Goal: Task Accomplishment & Management: Manage account settings

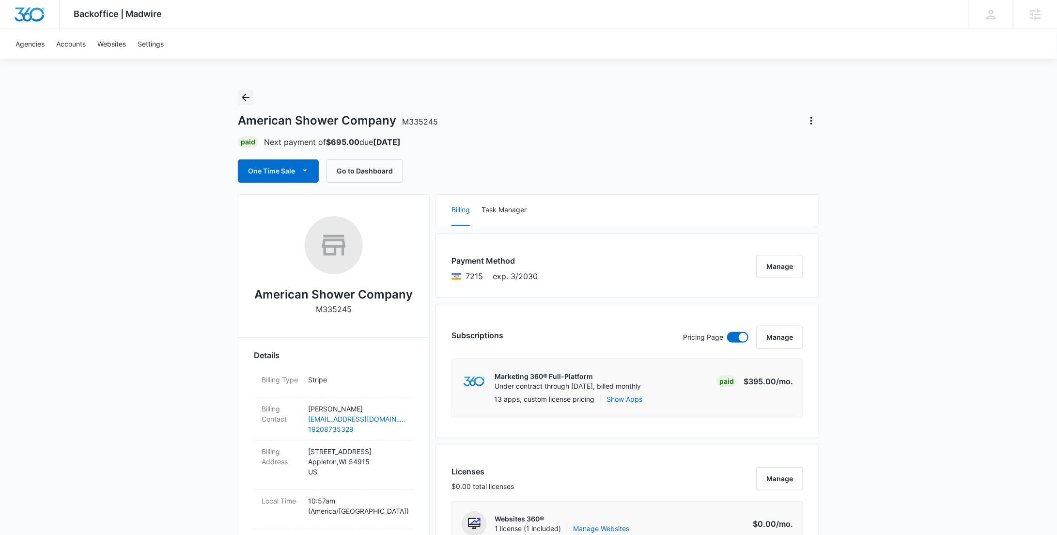
click at [241, 90] on button "Back" at bounding box center [245, 97] width 15 height 15
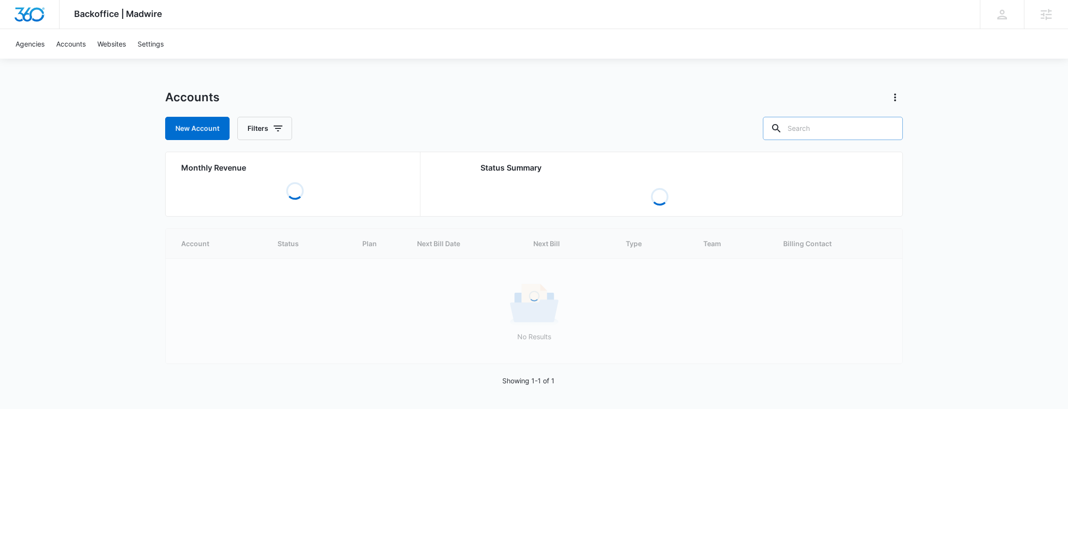
click at [837, 139] on input "text" at bounding box center [833, 128] width 140 height 23
paste input "M335706"
type input "M335706"
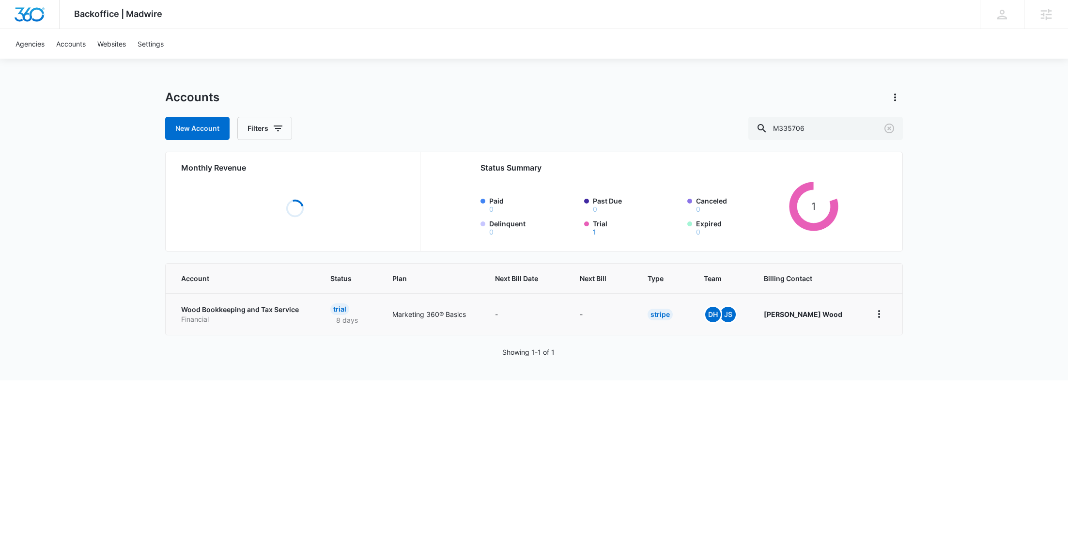
click at [246, 320] on p "Financial" at bounding box center [244, 319] width 126 height 10
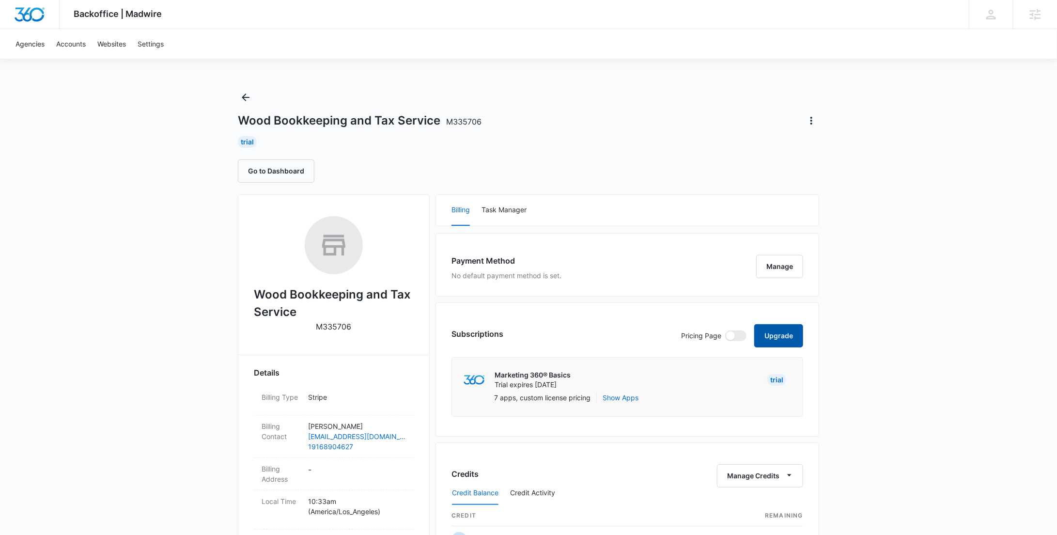
click at [769, 344] on button "Upgrade" at bounding box center [778, 335] width 49 height 23
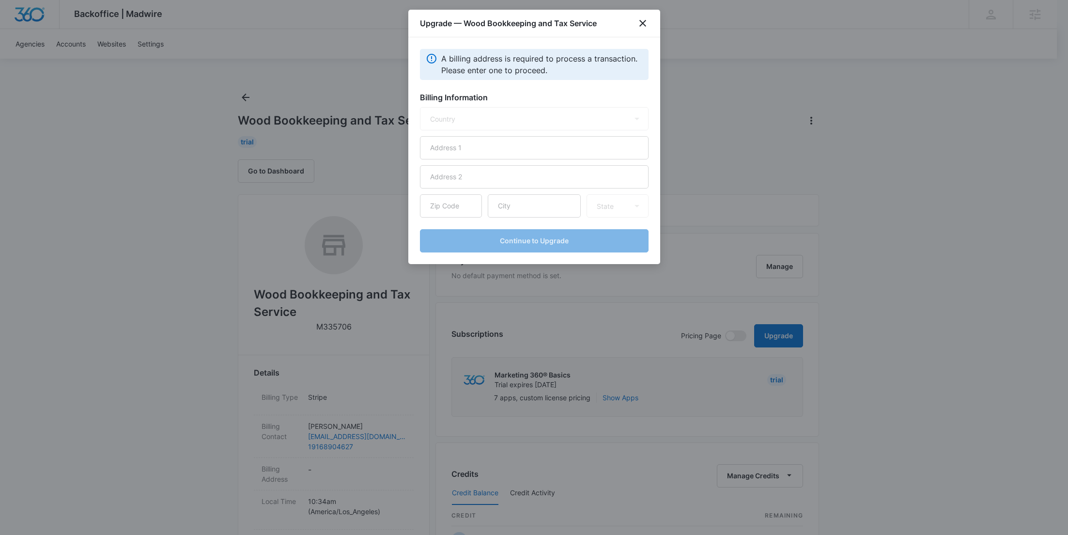
select select "US"
click at [500, 142] on input "text" at bounding box center [534, 147] width 229 height 23
paste input "[STREET_ADDRESS]"
type input "[STREET_ADDRESS]"
click at [524, 204] on input "text" at bounding box center [534, 205] width 93 height 23
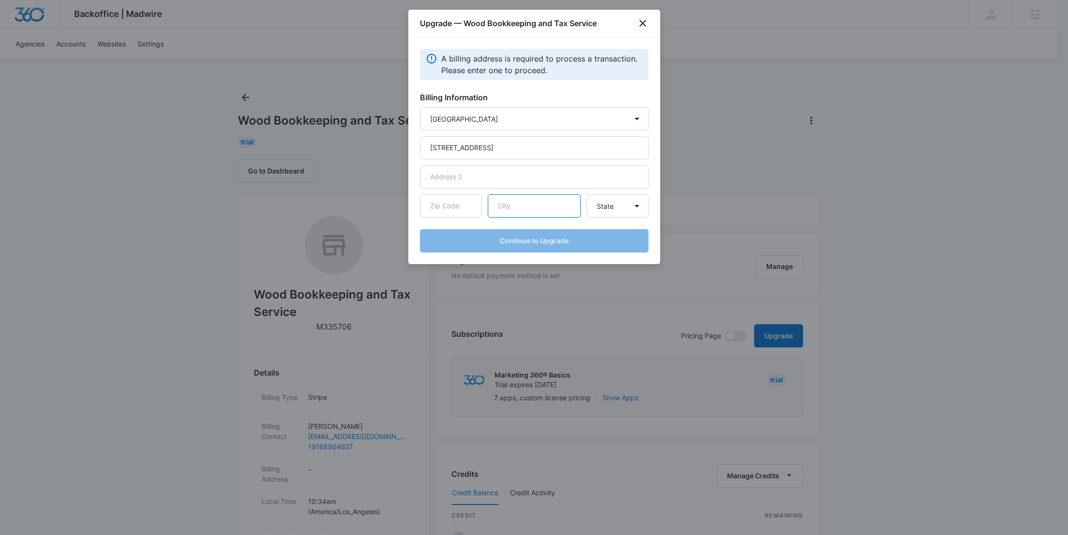
paste input "[GEOGRAPHIC_DATA]"
type input "[GEOGRAPHIC_DATA]"
click at [472, 212] on input "text" at bounding box center [451, 205] width 62 height 23
paste input "95610"
type input "95610"
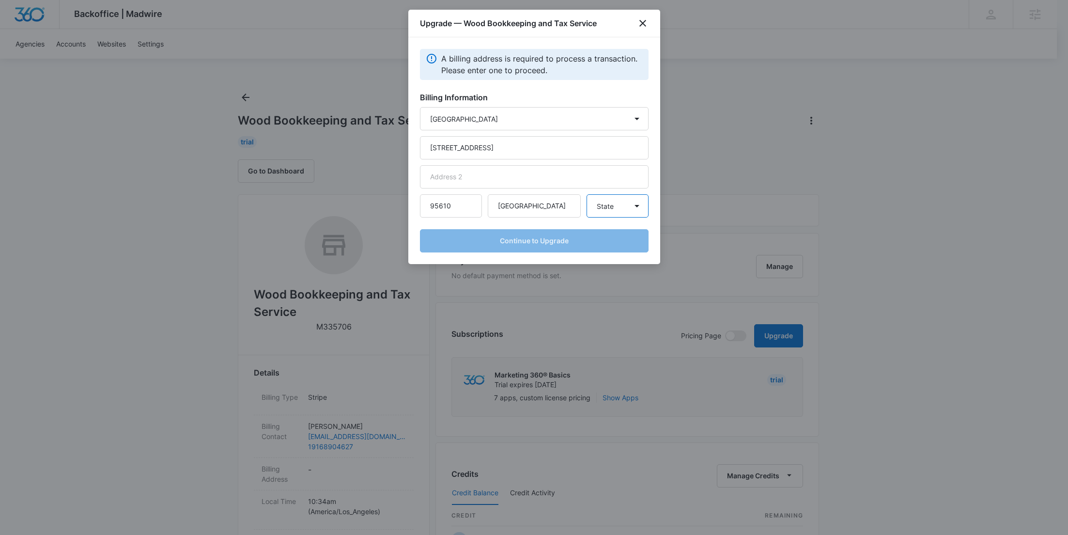
click at [631, 213] on select "State [US_STATE] [US_STATE] [US_STATE] [US_STATE] [US_STATE] [US_STATE] [US_STA…" at bounding box center [617, 205] width 62 height 23
select select "CA"
click at [586, 194] on select "State [US_STATE] [US_STATE] [US_STATE] [US_STATE] [US_STATE] [US_STATE] [US_STA…" at bounding box center [617, 205] width 62 height 23
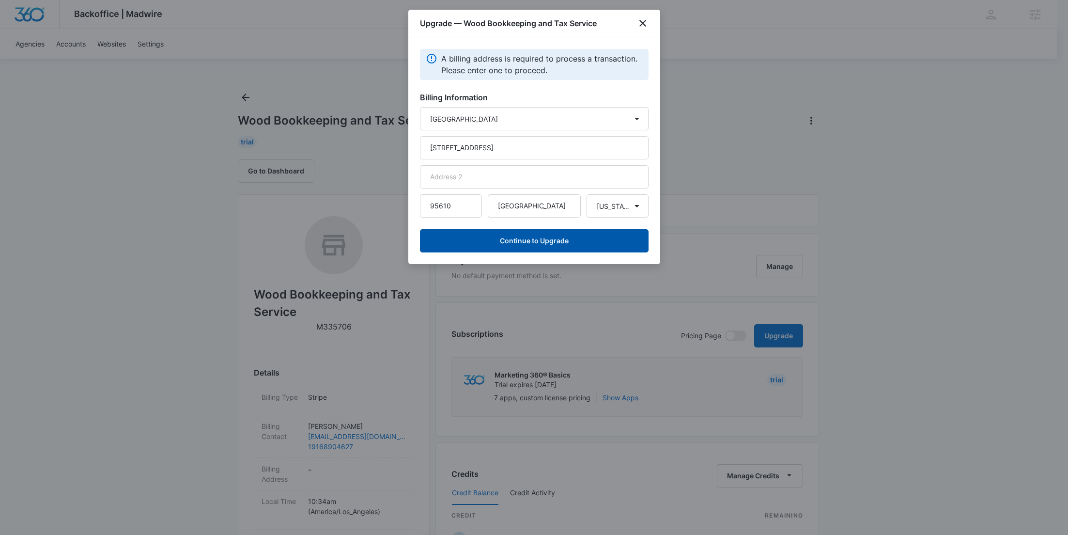
click at [569, 242] on button "Continue to Upgrade" at bounding box center [534, 240] width 229 height 23
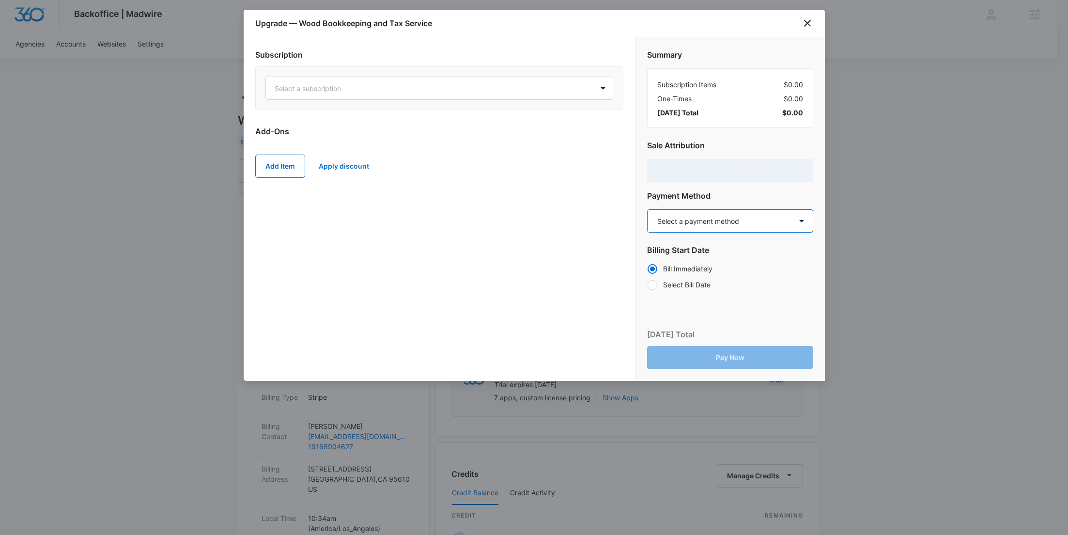
click at [704, 226] on select "Select a payment method Visa ending in 5122 New payment method Monthly invoice" at bounding box center [730, 220] width 166 height 23
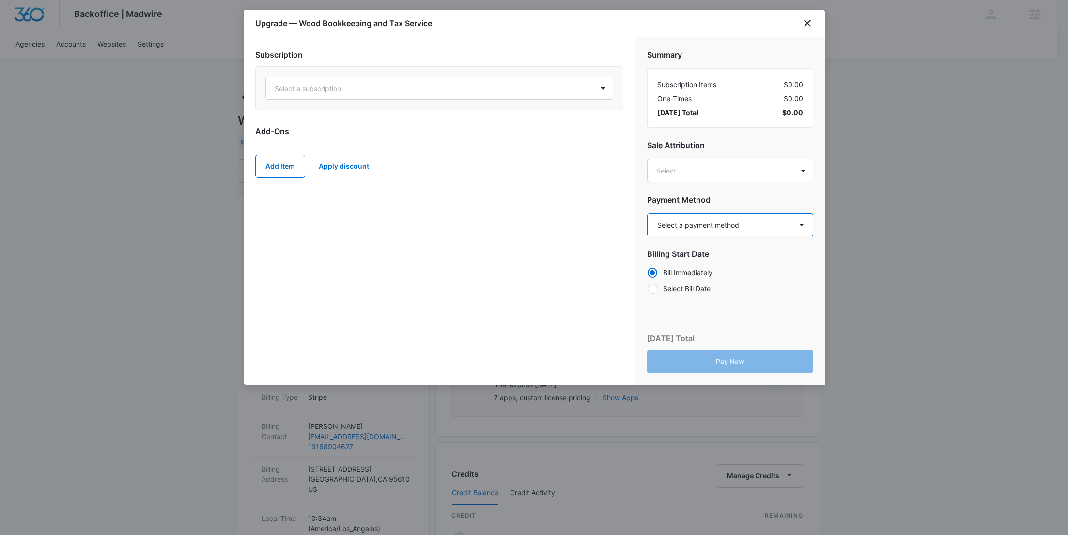
select select "pm_1RvLkcA4n8RTgNjUoHyaDv3K"
click at [647, 213] on select "Select a payment method Visa ending in 5122 New payment method Monthly invoice" at bounding box center [730, 224] width 166 height 23
click at [322, 87] on div at bounding box center [428, 88] width 306 height 12
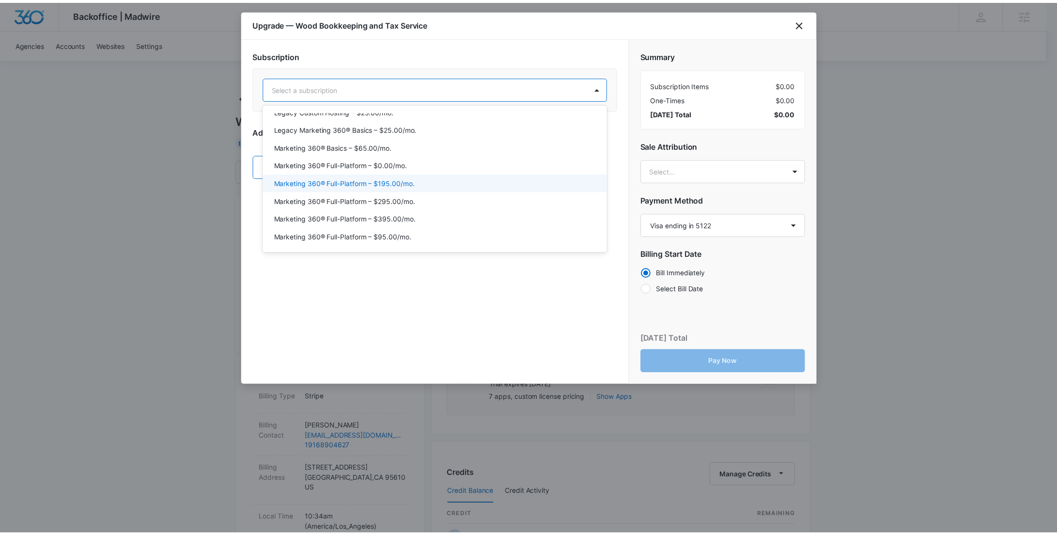
scroll to position [44, 0]
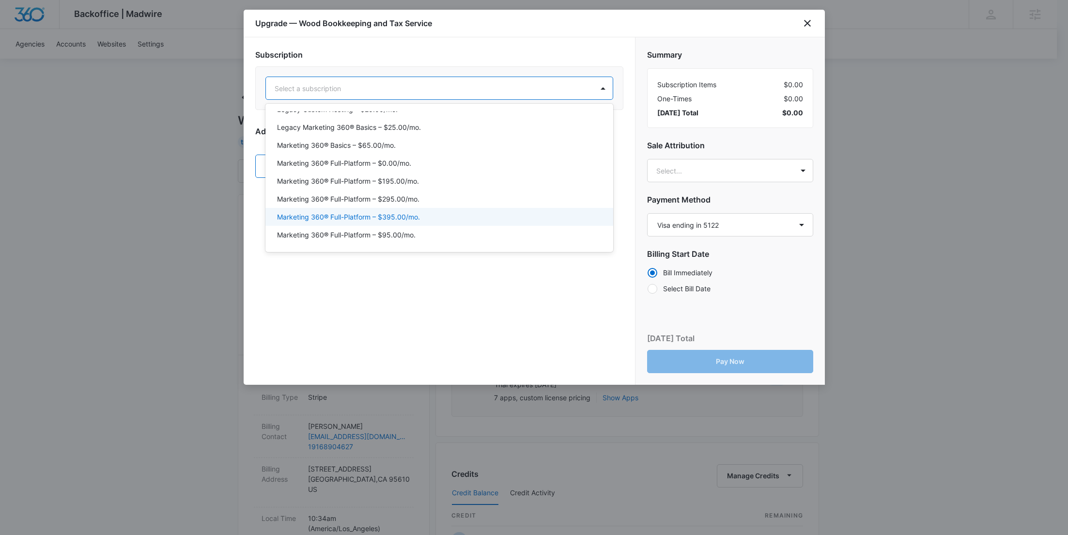
drag, startPoint x: 384, startPoint y: 214, endPoint x: 368, endPoint y: 209, distance: 16.1
click at [384, 213] on p "Marketing 360® Full-Platform – $395.00/mo." at bounding box center [348, 217] width 143 height 10
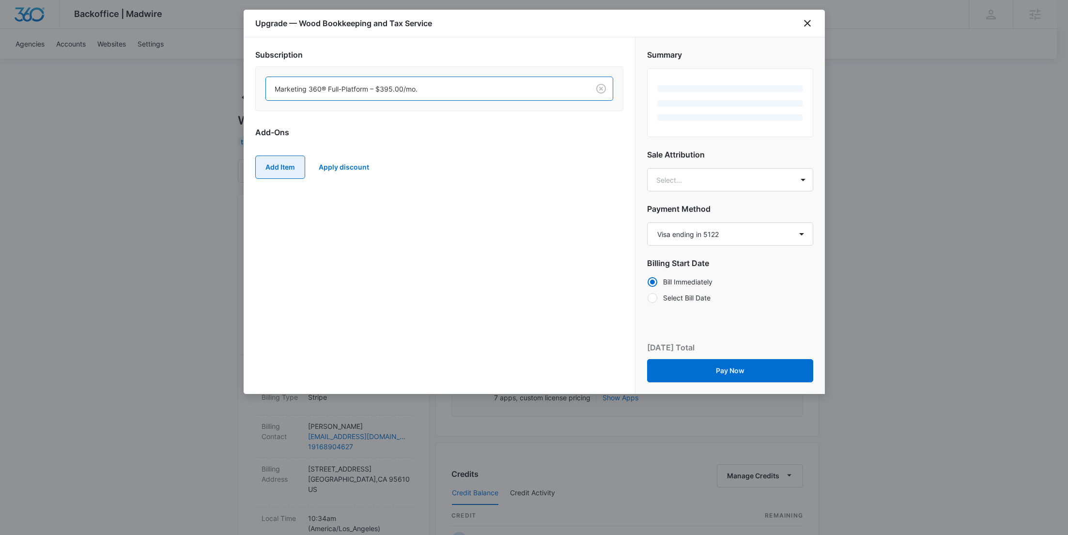
click at [282, 171] on button "Add Item" at bounding box center [280, 166] width 50 height 23
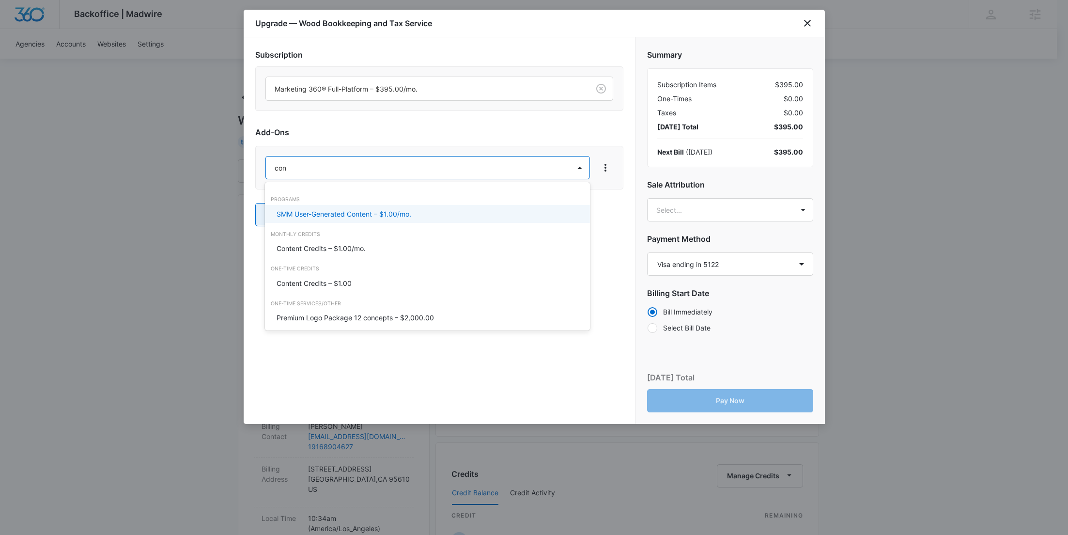
type input "cont"
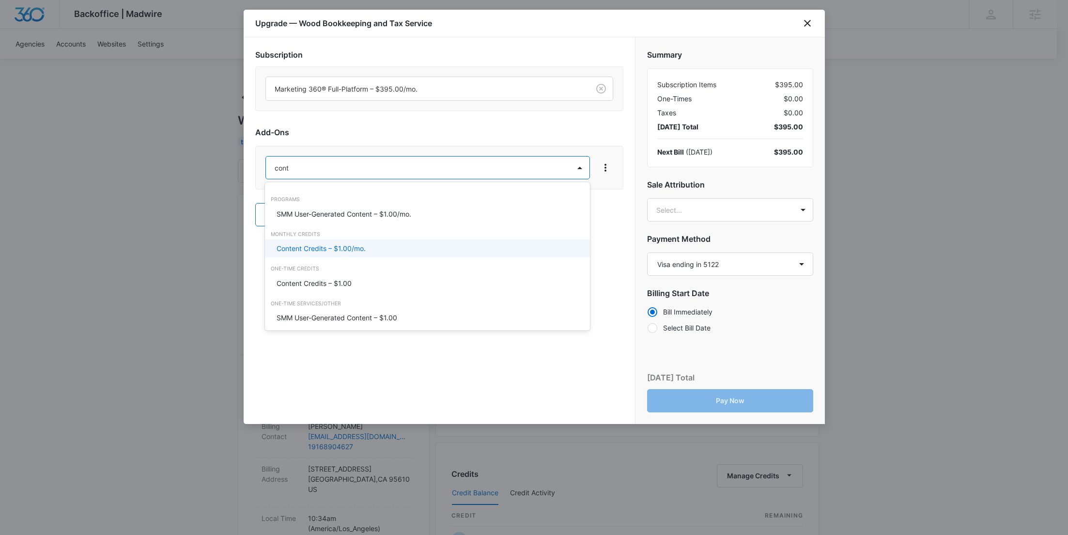
click at [319, 249] on p "Content Credits – $1.00/mo." at bounding box center [321, 248] width 89 height 10
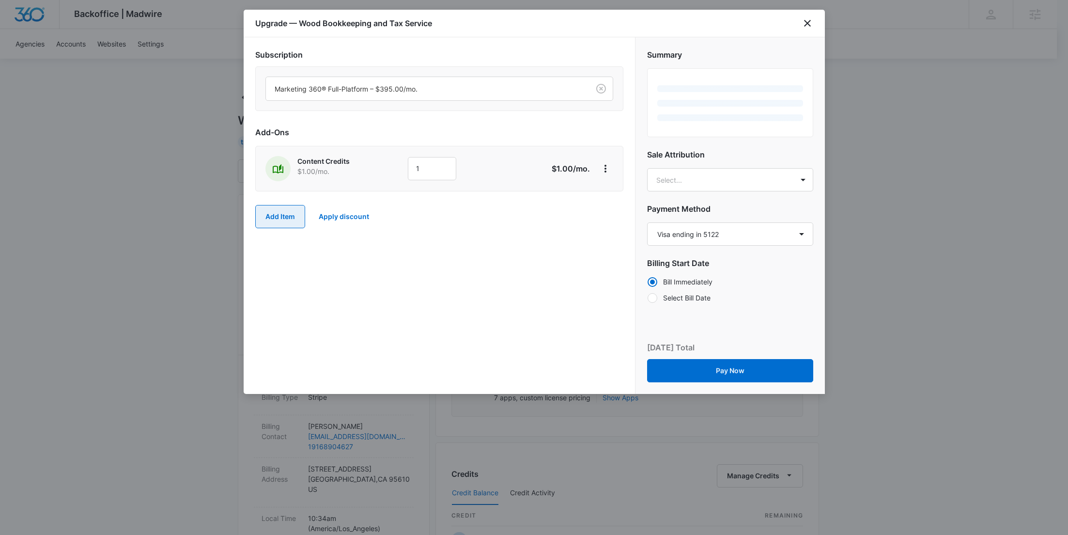
click at [285, 222] on button "Add Item" at bounding box center [280, 216] width 50 height 23
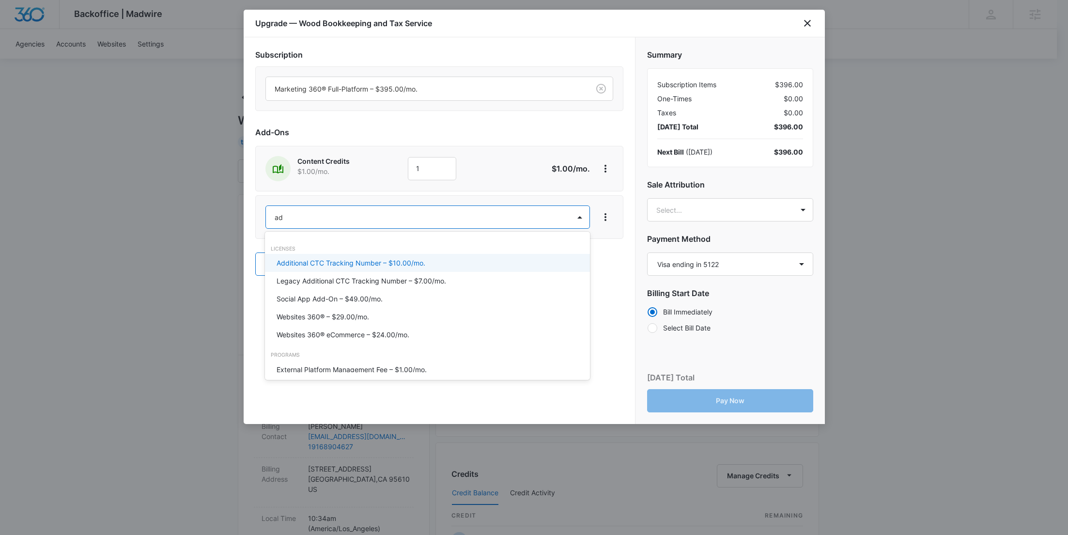
type input "ad c"
click at [300, 259] on p "Ad Credits – $1.00/mo." at bounding box center [313, 263] width 73 height 10
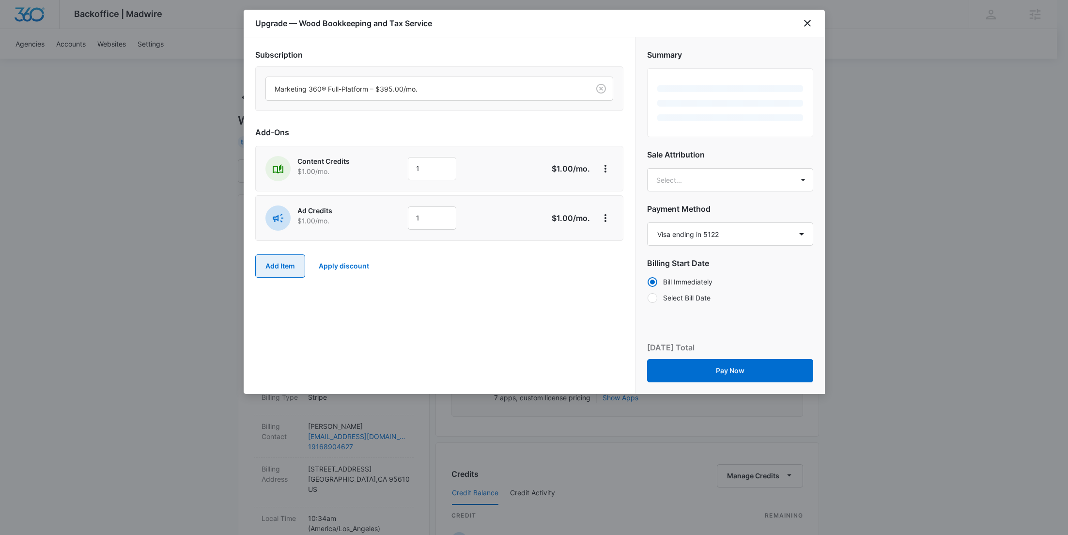
click at [287, 263] on button "Add Item" at bounding box center [280, 265] width 50 height 23
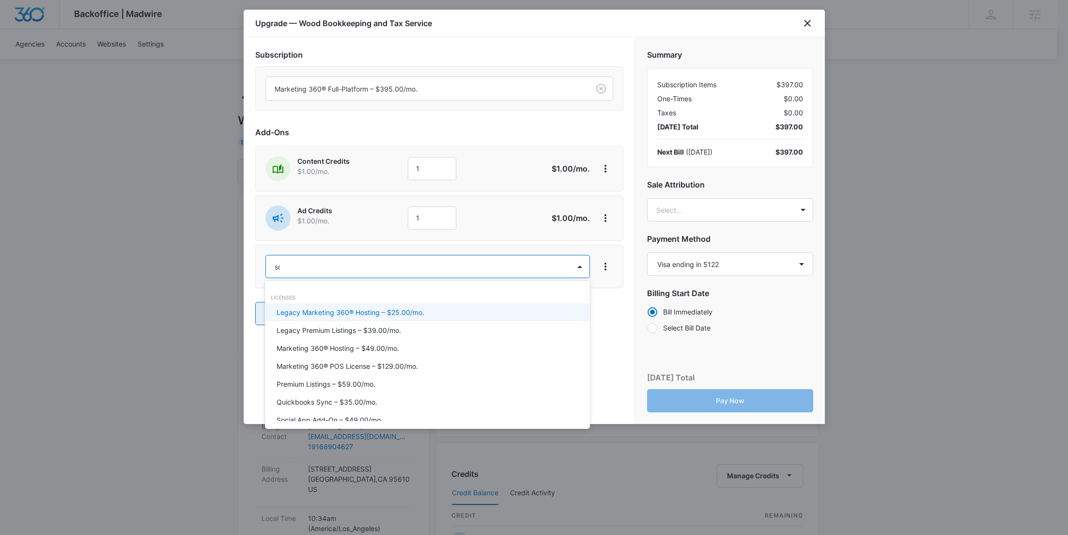
type input "soc"
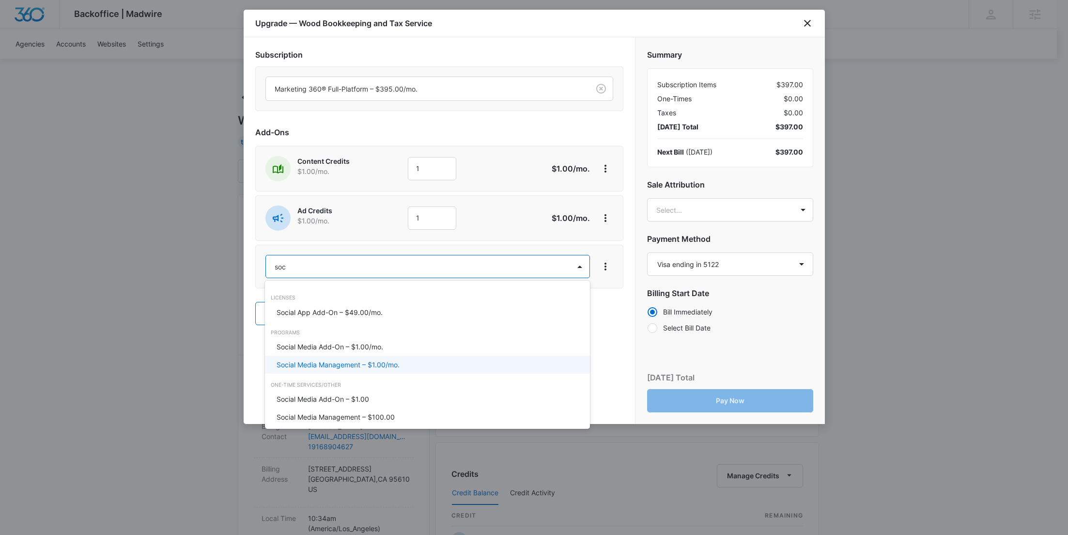
click at [340, 365] on p "Social Media Management – $1.00/mo." at bounding box center [338, 364] width 123 height 10
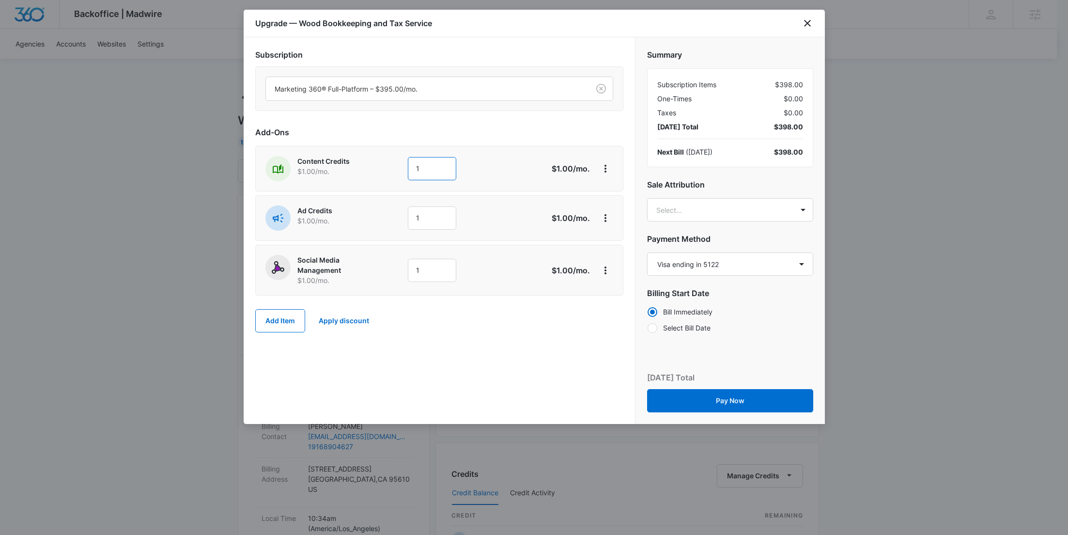
drag, startPoint x: 429, startPoint y: 176, endPoint x: 400, endPoint y: 172, distance: 28.8
click at [400, 172] on div "Content Credits $1.00 /mo. 1" at bounding box center [404, 168] width 279 height 25
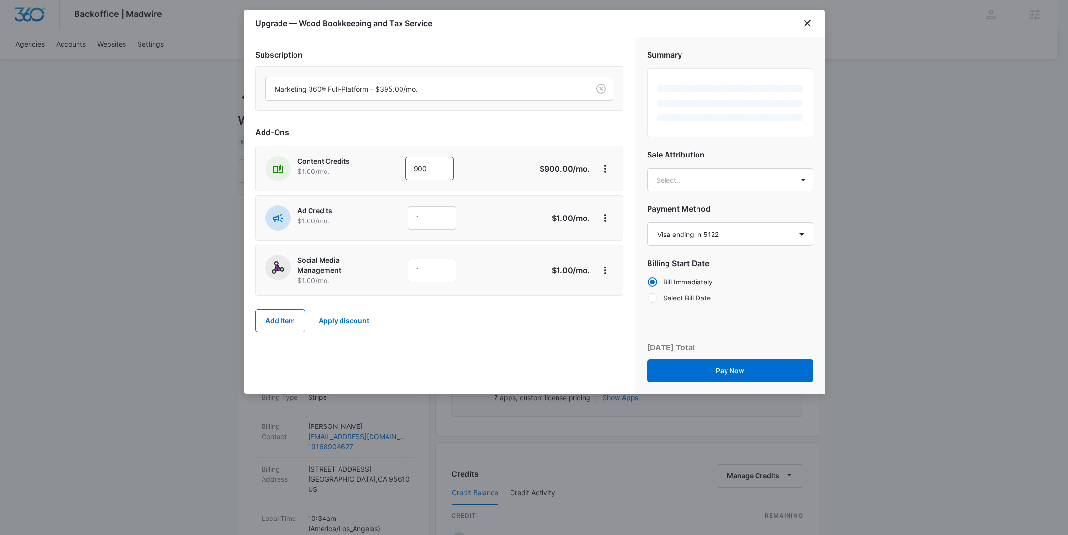
type input "900"
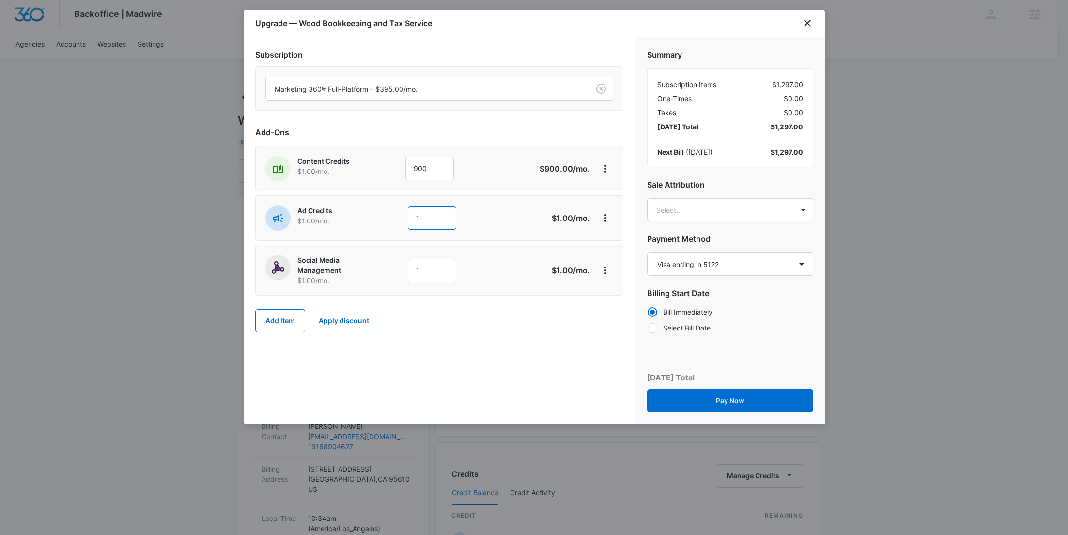
click at [370, 213] on div "Ad Credits $1.00 /mo. 1" at bounding box center [404, 217] width 279 height 25
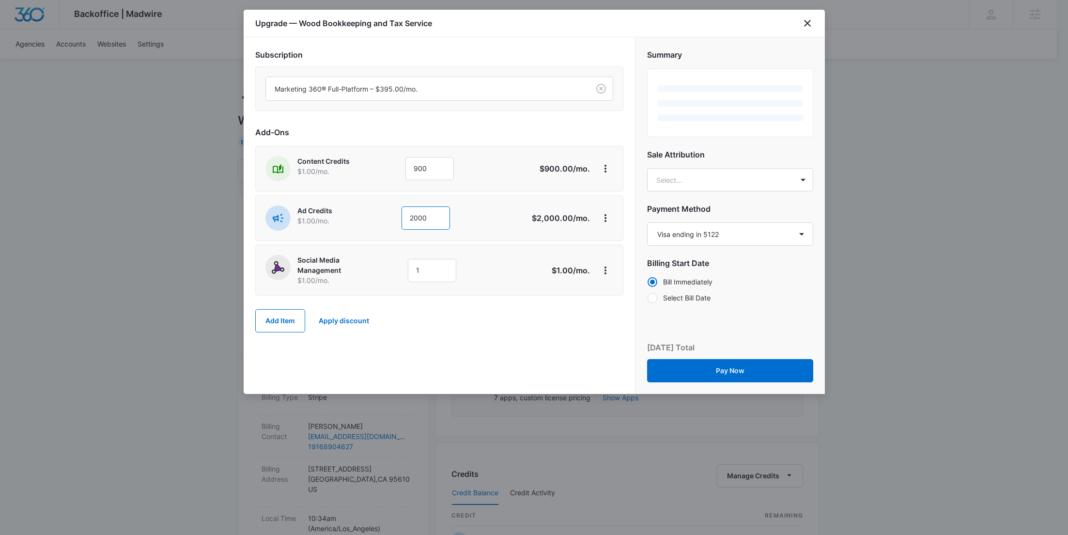
type input "2000"
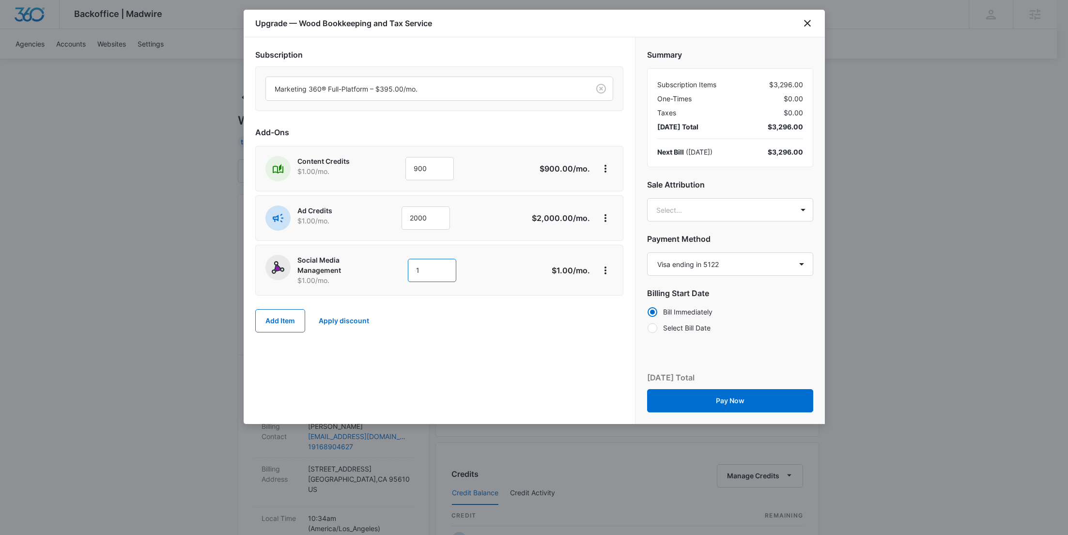
drag, startPoint x: 432, startPoint y: 270, endPoint x: 396, endPoint y: 266, distance: 36.5
click at [397, 266] on div "Social Media Management $1.00 /mo. 1" at bounding box center [404, 270] width 279 height 31
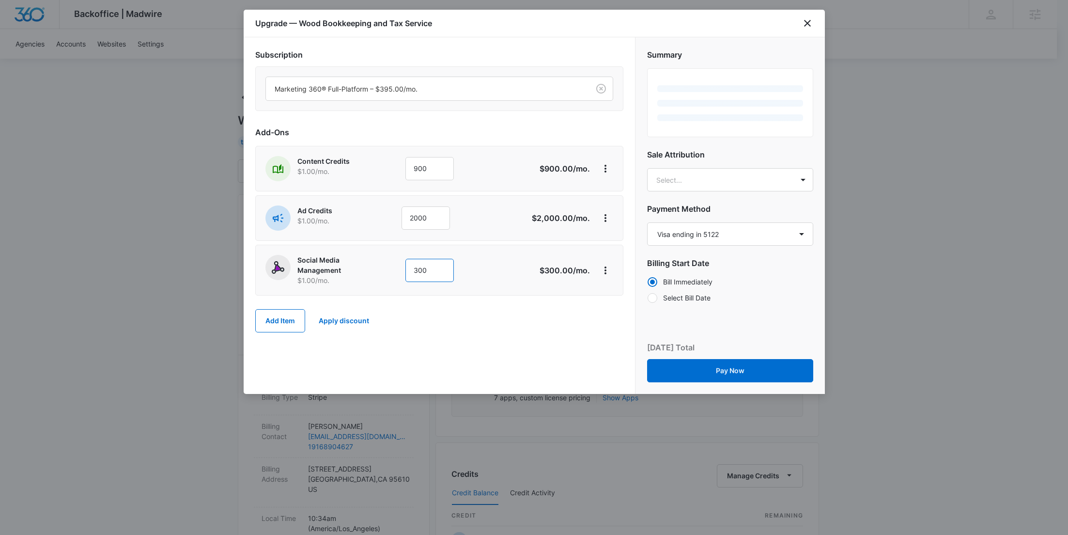
type input "300"
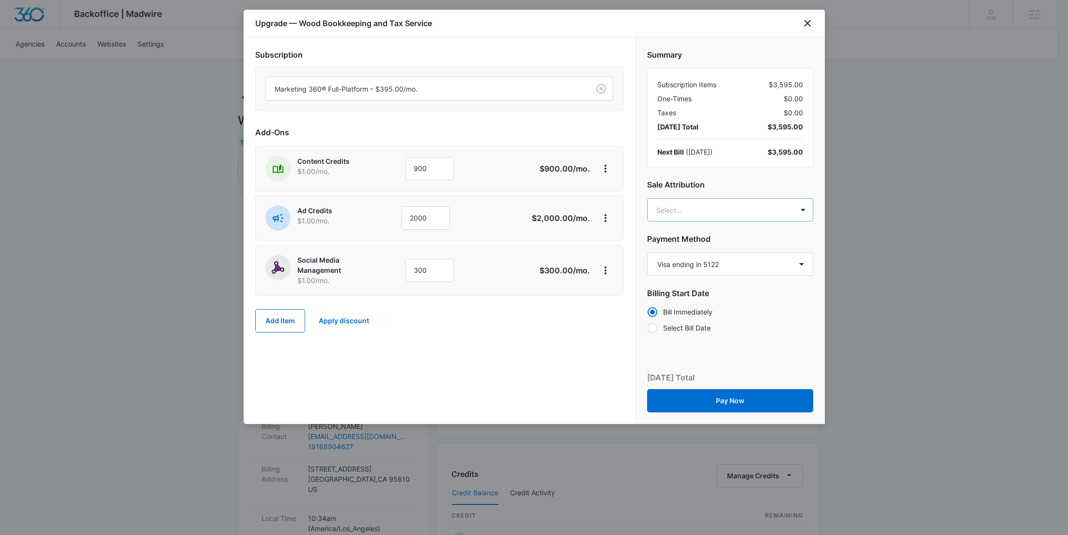
click at [701, 218] on body "Backoffice | Madwire Apps Settings [PERSON_NAME] Young [EMAIL_ADDRESS][PERSON_N…" at bounding box center [534, 495] width 1068 height 990
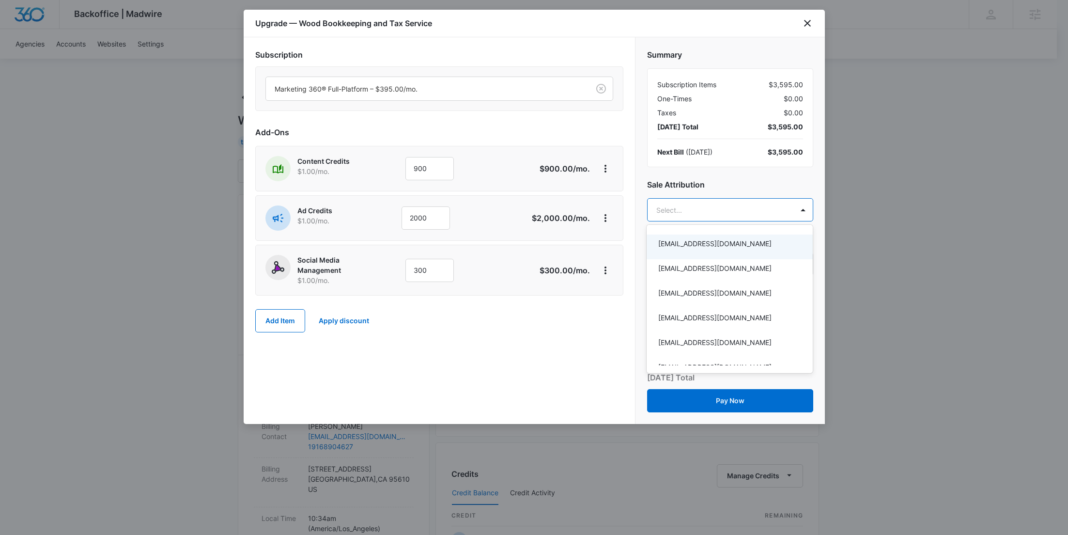
paste input "Savage"
type input "Savage"
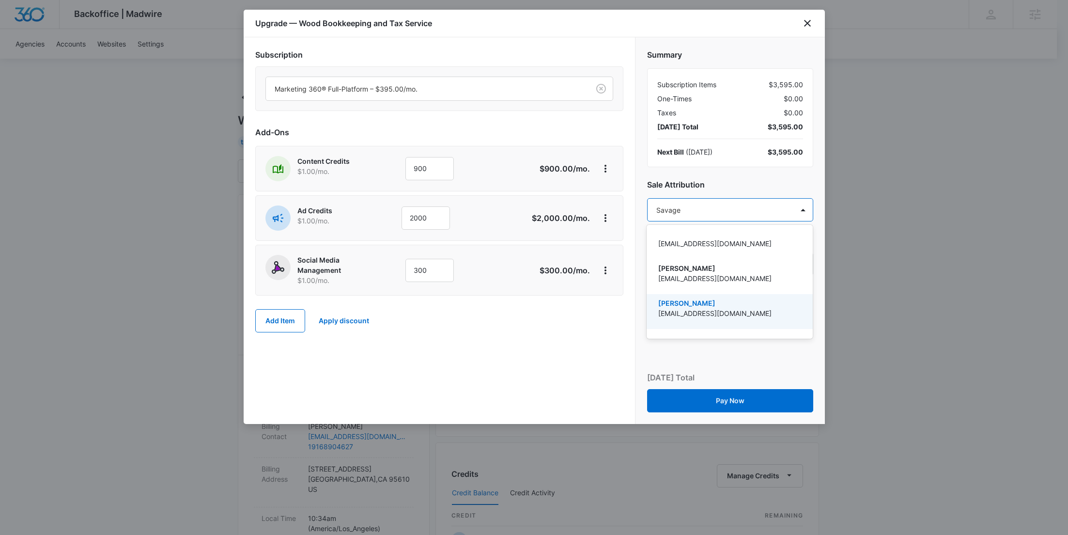
click at [684, 308] on p "[EMAIL_ADDRESS][DOMAIN_NAME]" at bounding box center [728, 313] width 141 height 10
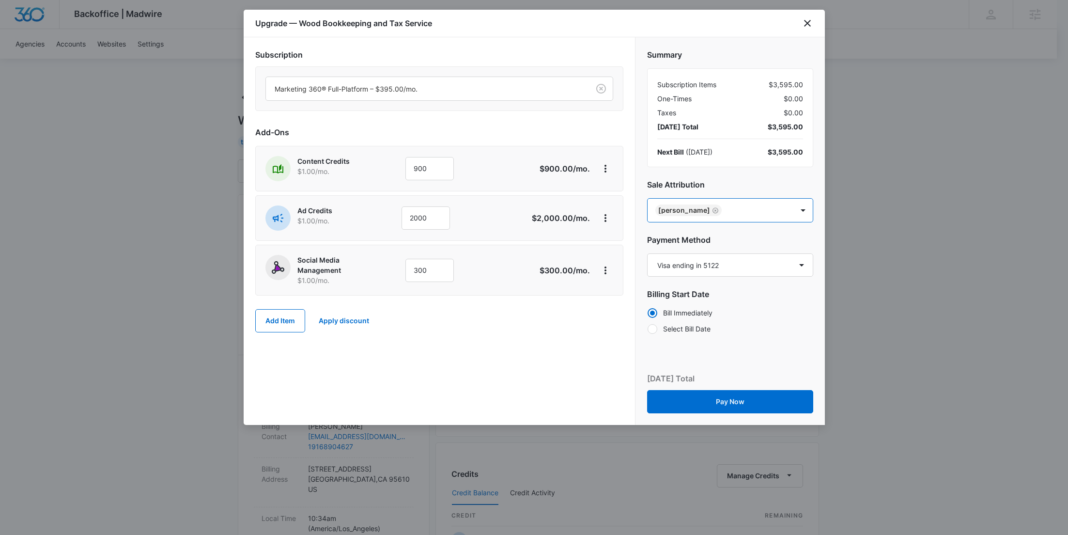
paste input "[PERSON_NAME]"
type input "[PERSON_NAME]"
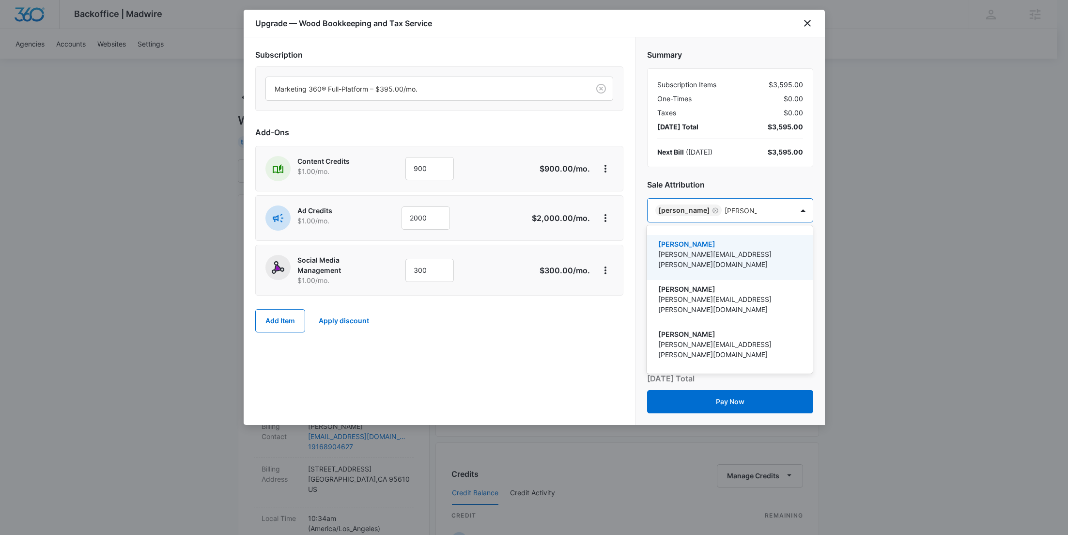
click at [713, 257] on p "[PERSON_NAME][EMAIL_ADDRESS][PERSON_NAME][DOMAIN_NAME]" at bounding box center [728, 259] width 141 height 20
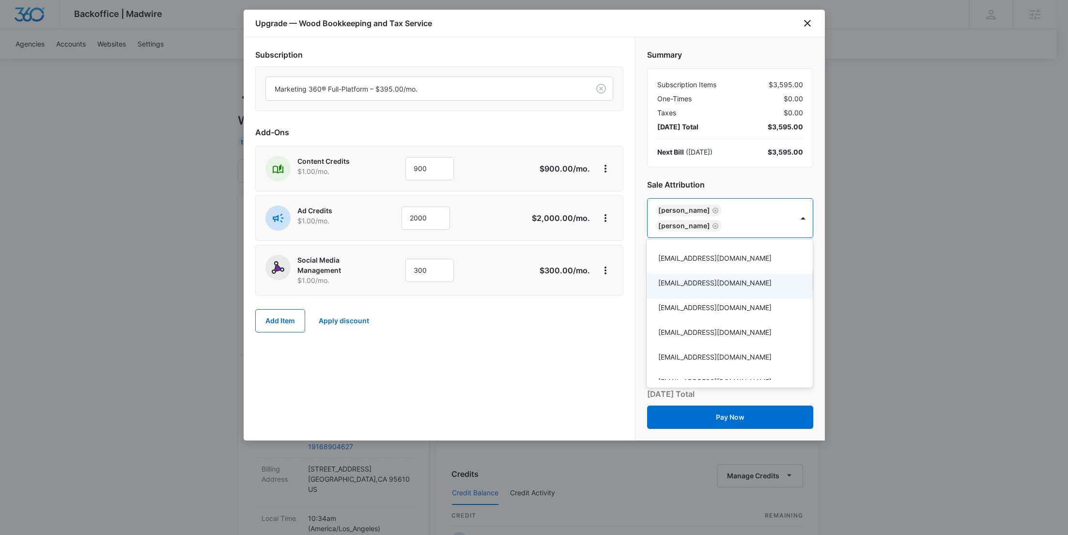
click at [547, 357] on div at bounding box center [534, 267] width 1068 height 535
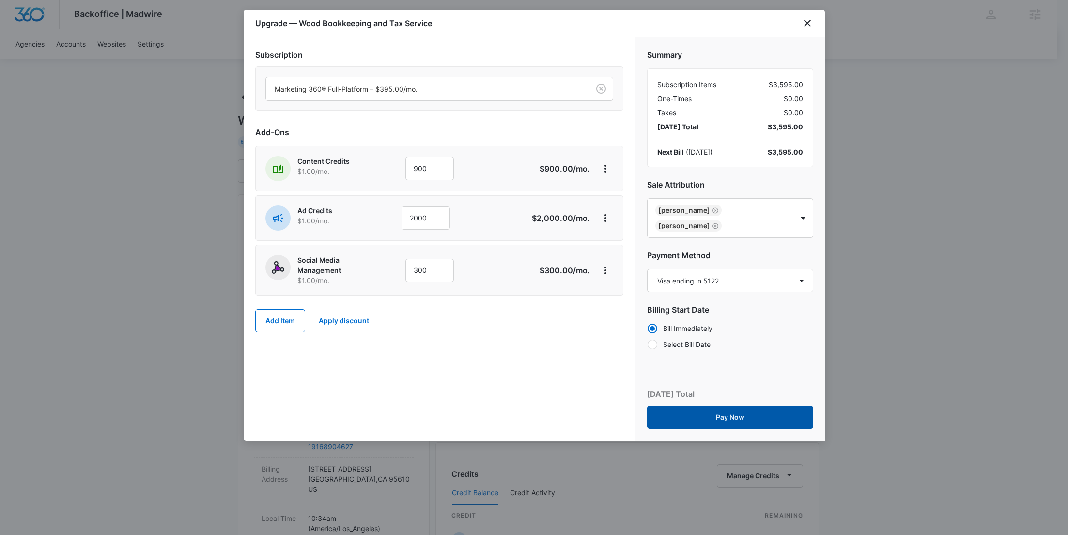
click at [731, 416] on button "Pay Now" at bounding box center [730, 416] width 166 height 23
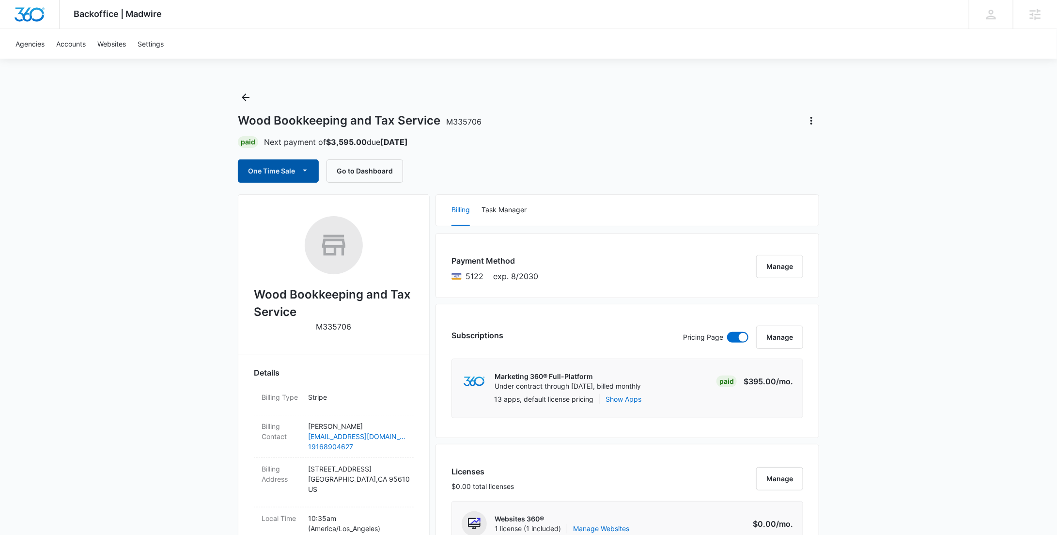
click at [304, 172] on icon "button" at bounding box center [305, 170] width 10 height 10
click at [310, 200] on div "Run One-Time Payment" at bounding box center [306, 204] width 112 height 10
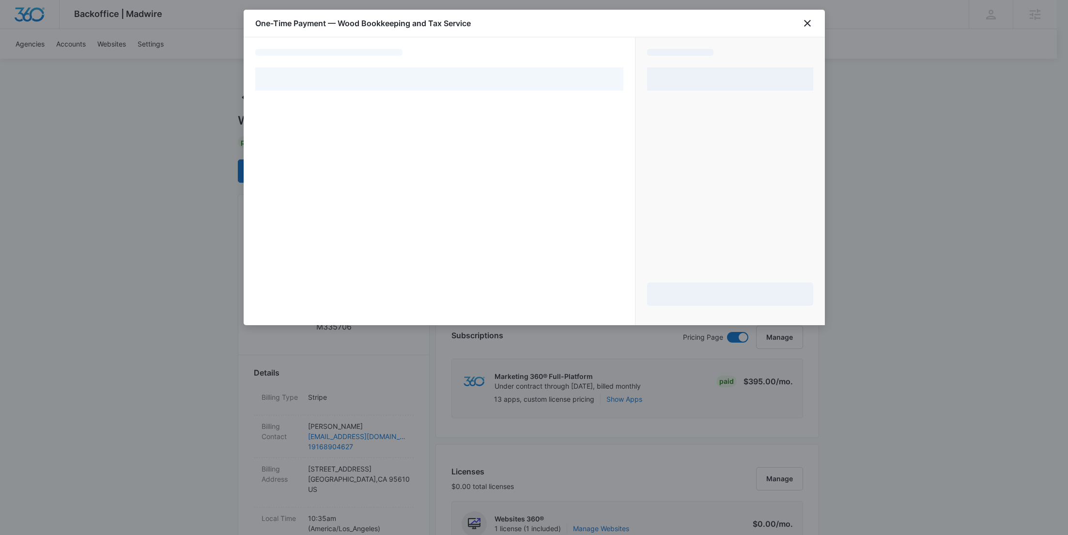
select select "pm_1RvLkcA4n8RTgNjUoHyaDv3K"
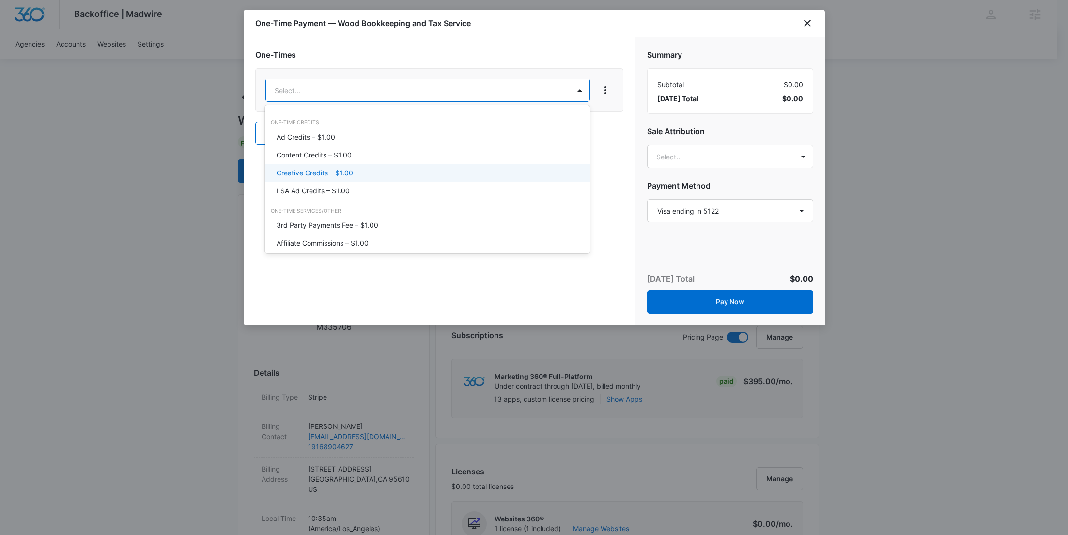
click at [374, 155] on div "Content Credits – $1.00" at bounding box center [427, 155] width 300 height 10
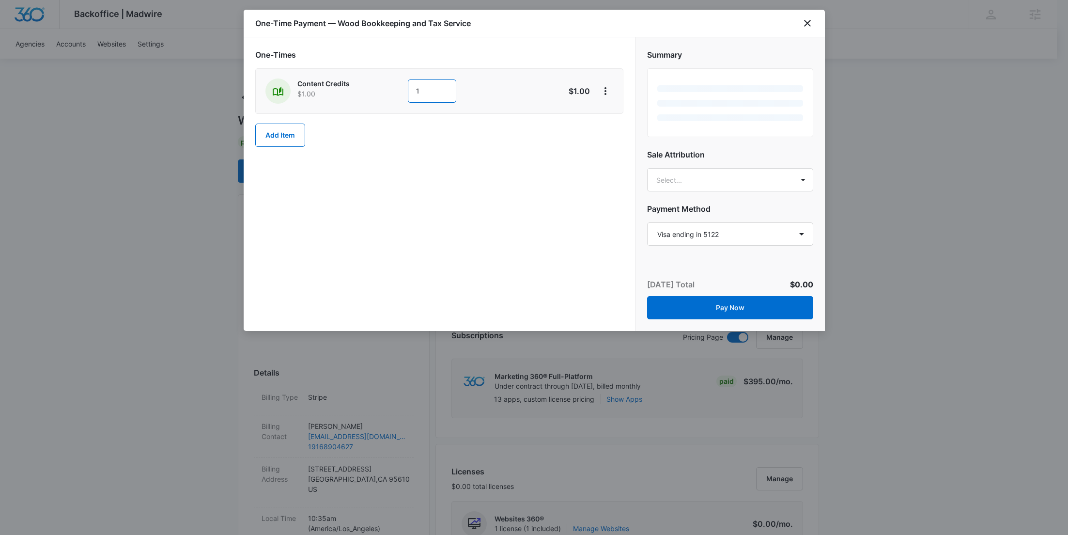
drag, startPoint x: 443, startPoint y: 93, endPoint x: 400, endPoint y: 92, distance: 43.1
click at [400, 92] on div "Content Credits $1.00 1" at bounding box center [404, 90] width 279 height 25
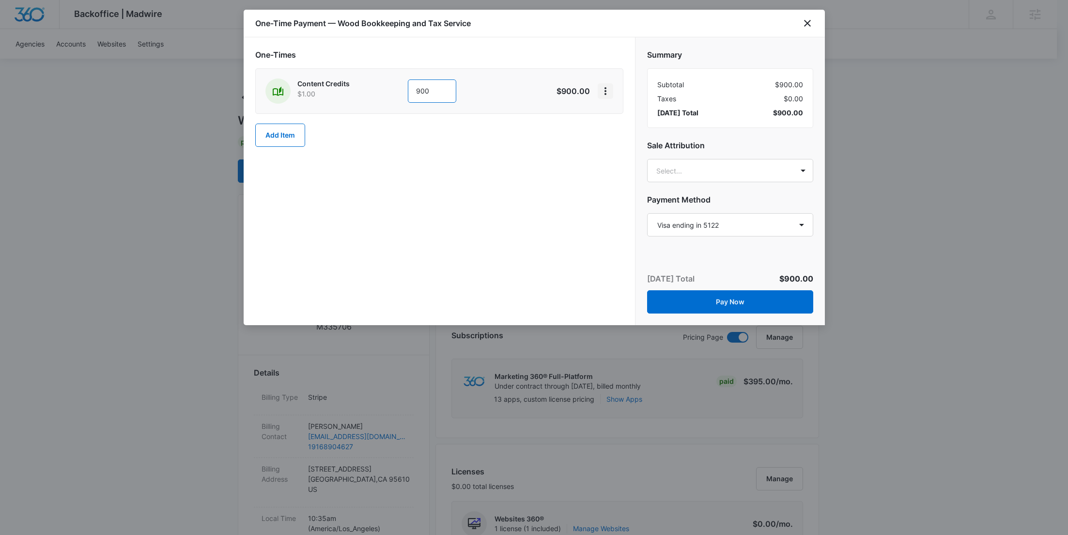
type input "900"
click at [604, 92] on icon "View More" at bounding box center [606, 91] width 12 height 12
click at [618, 114] on div "Add Discount" at bounding box center [631, 117] width 43 height 7
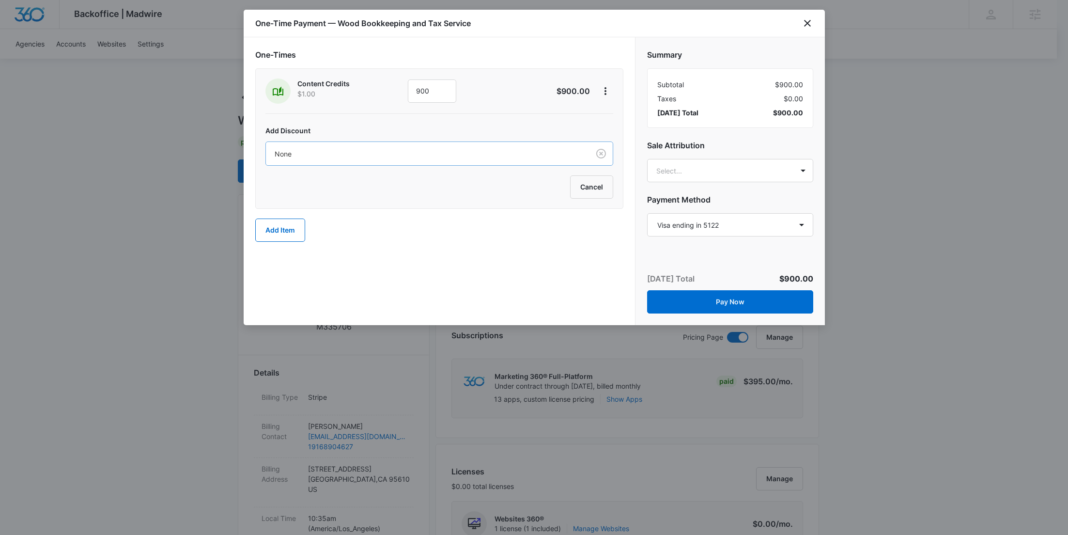
click at [481, 156] on div at bounding box center [426, 154] width 302 height 12
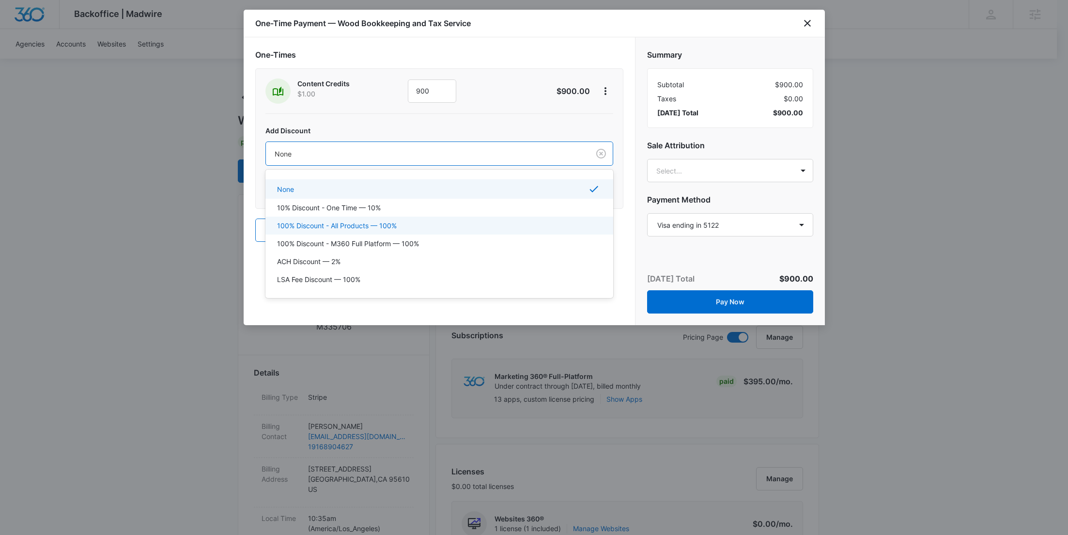
click at [408, 222] on div "100% Discount - All Products — 100%" at bounding box center [438, 225] width 323 height 10
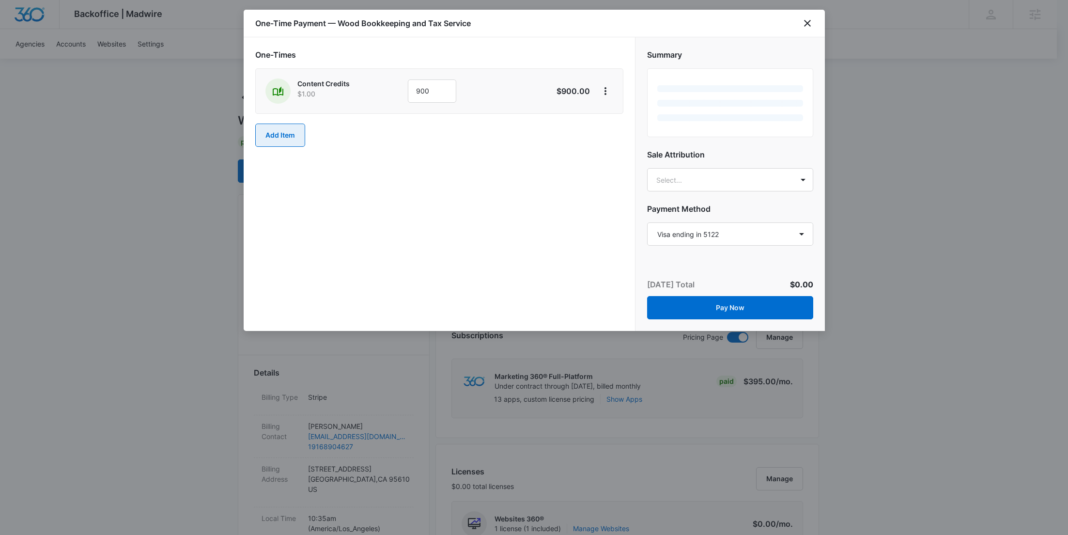
click at [281, 133] on button "Add Item" at bounding box center [280, 134] width 50 height 23
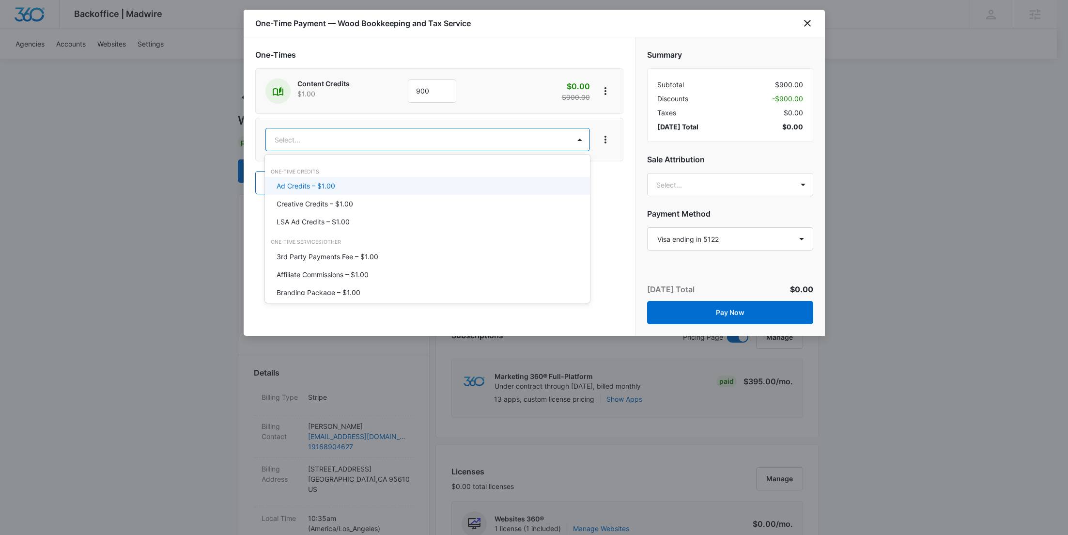
type input "ad"
drag, startPoint x: 328, startPoint y: 182, endPoint x: 345, endPoint y: 176, distance: 17.8
click at [328, 182] on p "Ad Credits – $1.00" at bounding box center [306, 186] width 59 height 10
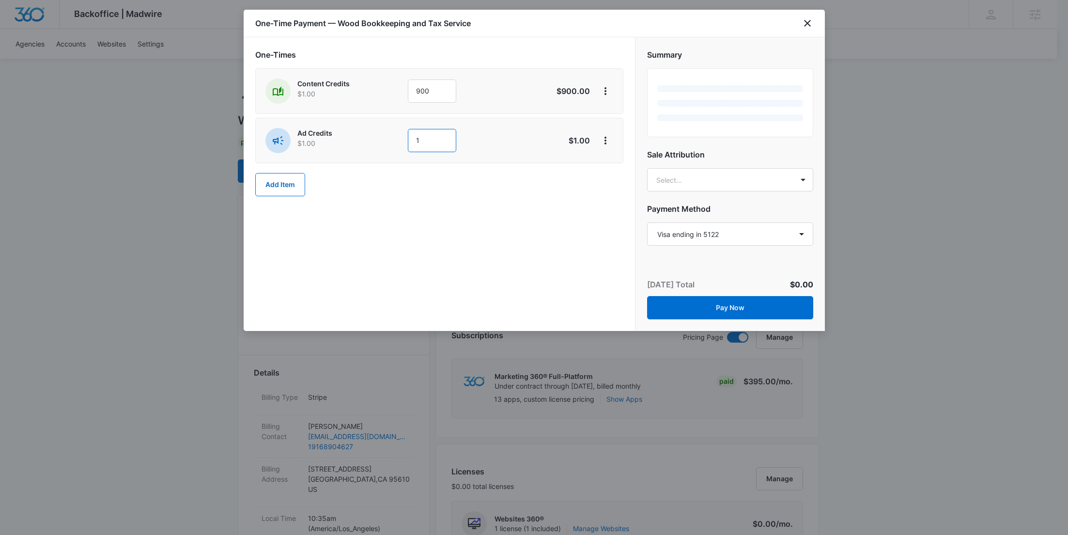
drag, startPoint x: 413, startPoint y: 142, endPoint x: 397, endPoint y: 142, distance: 16.0
click at [400, 142] on div "Ad Credits $1.00 1" at bounding box center [404, 140] width 279 height 25
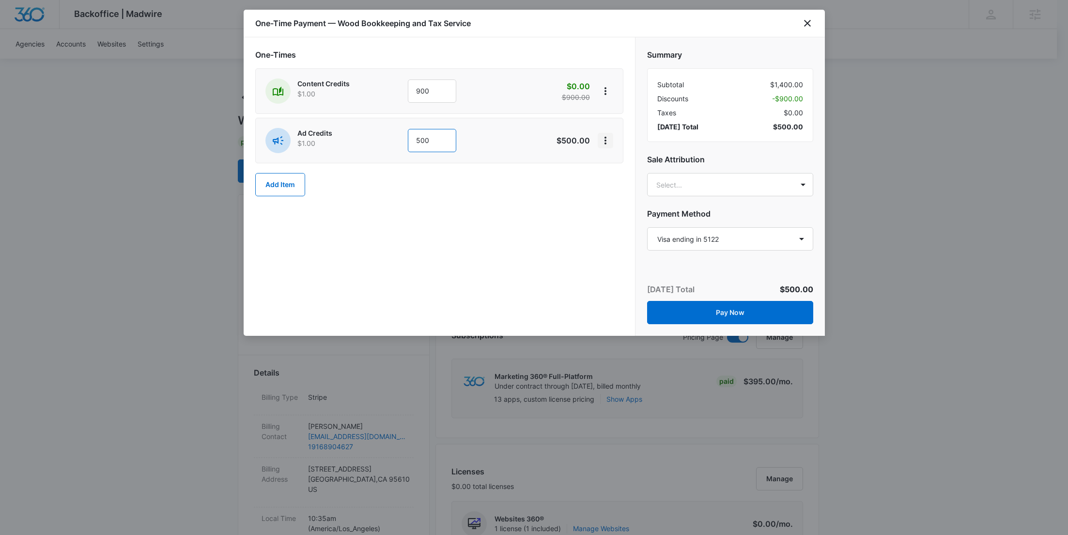
type input "500"
click at [609, 142] on icon "View More" at bounding box center [606, 141] width 12 height 12
click at [619, 165] on div "Add Discount" at bounding box center [631, 167] width 43 height 7
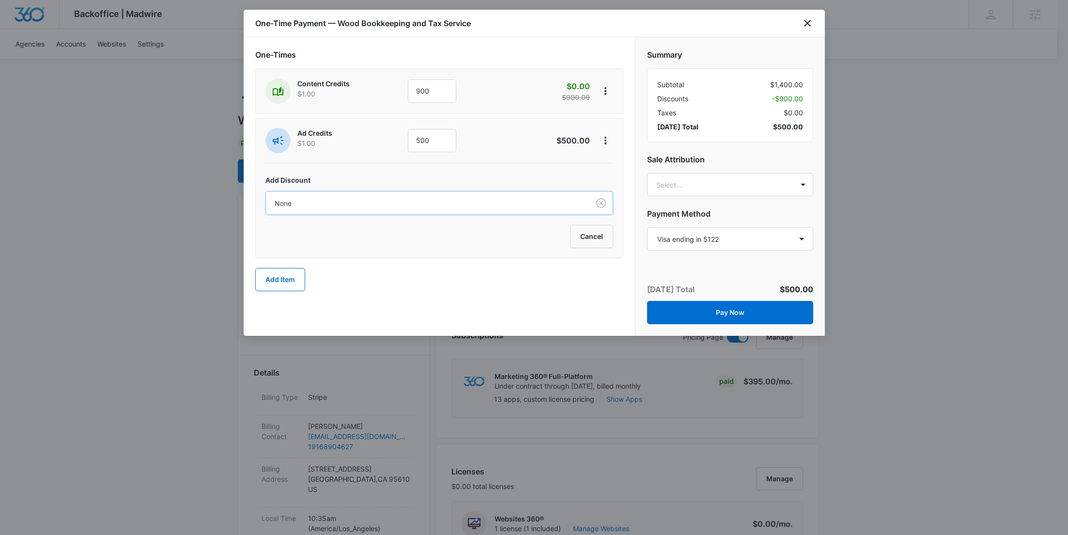
click at [508, 206] on div at bounding box center [426, 203] width 302 height 12
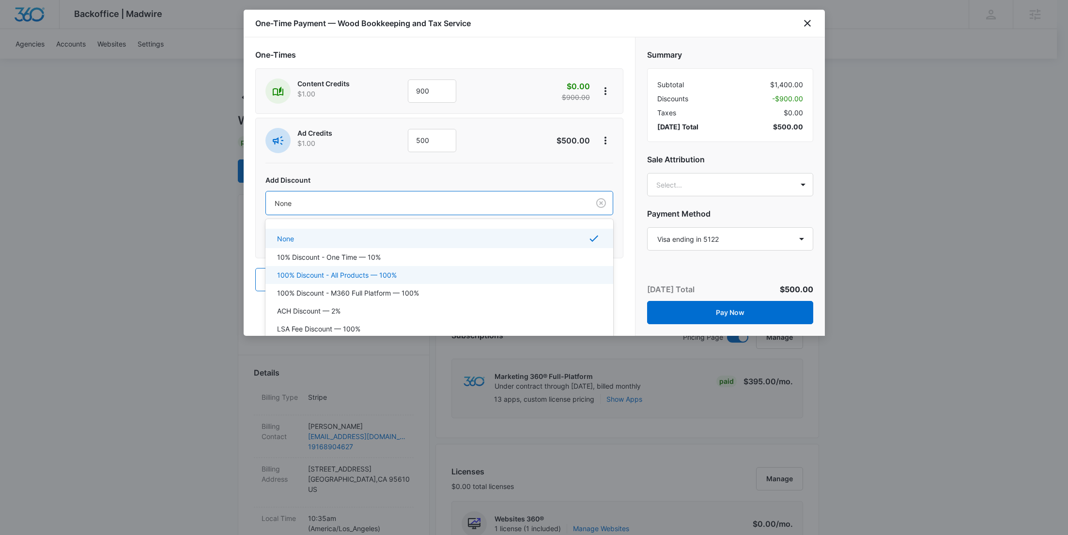
click at [375, 278] on p "100% Discount - All Products — 100%" at bounding box center [337, 275] width 120 height 10
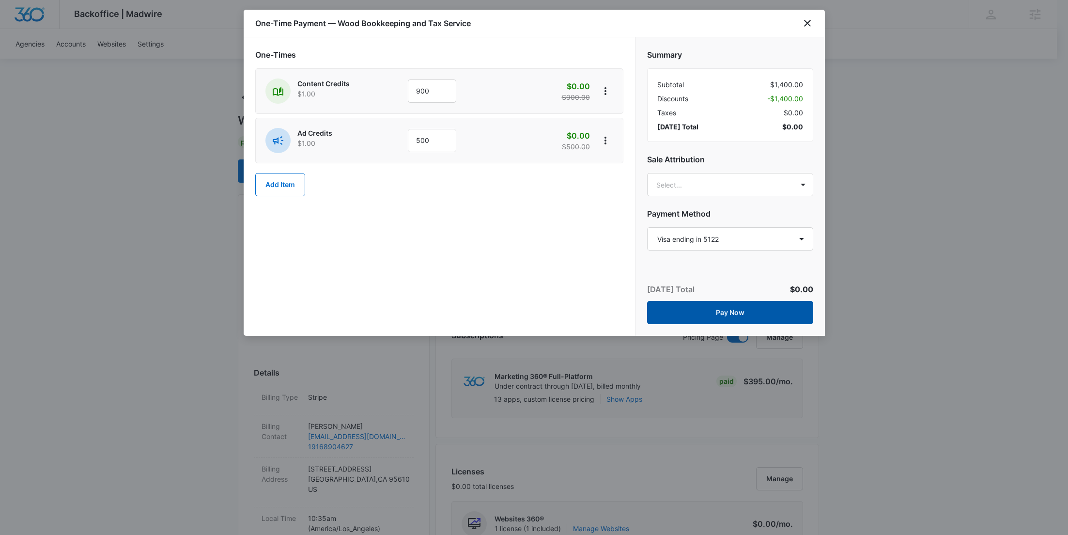
click at [739, 312] on button "Pay Now" at bounding box center [730, 312] width 166 height 23
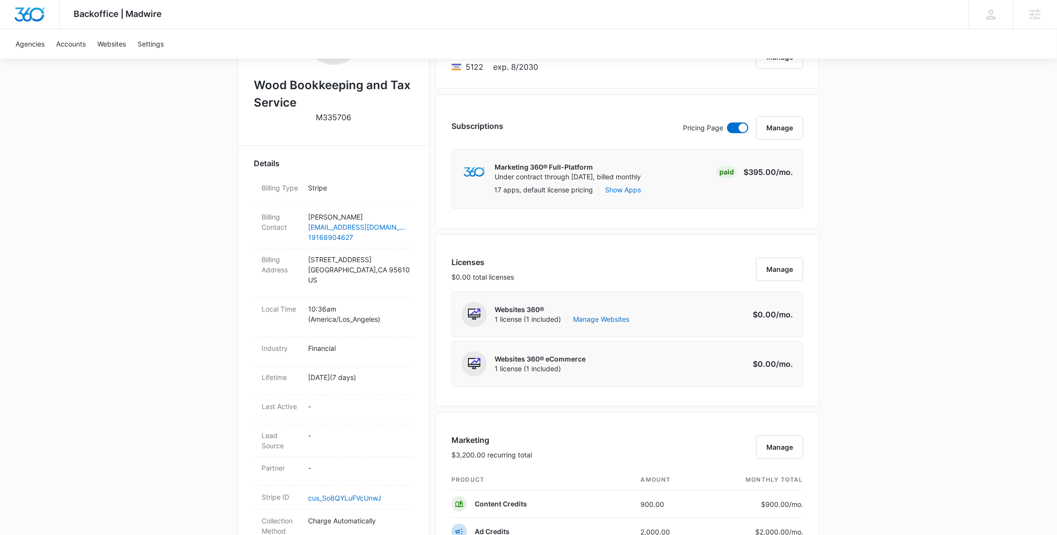
scroll to position [515, 0]
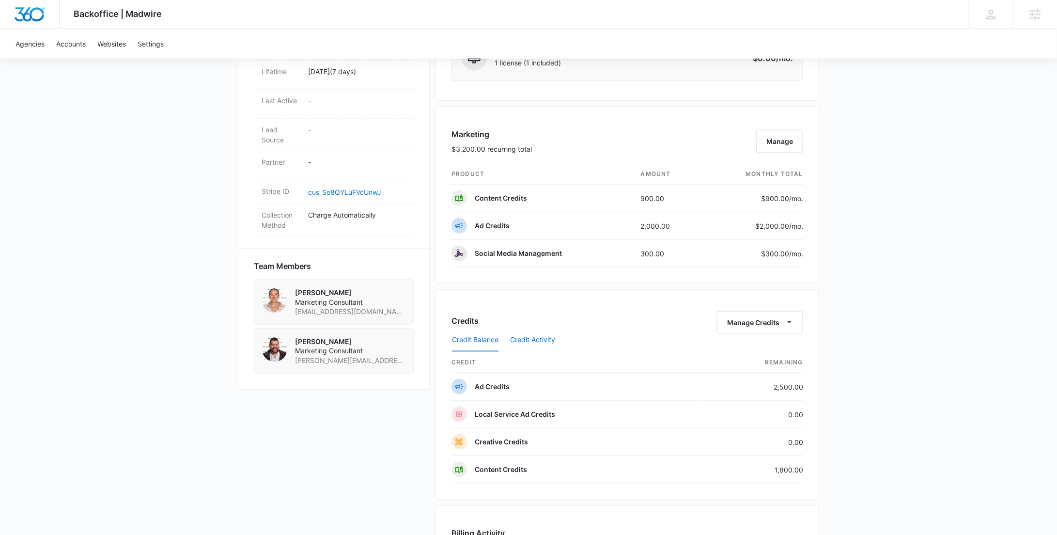
click at [533, 333] on button "Credit Activity" at bounding box center [532, 339] width 45 height 23
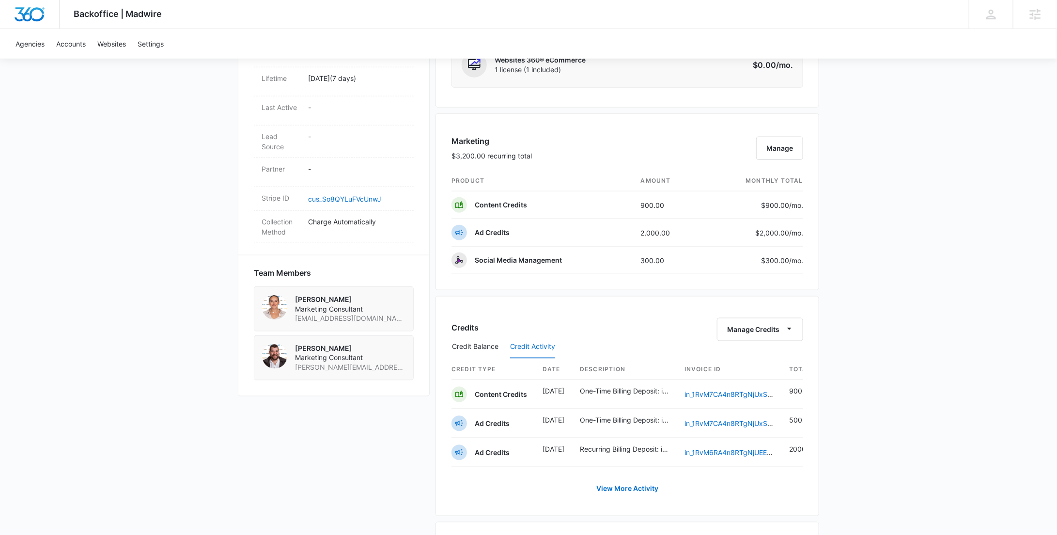
scroll to position [251, 0]
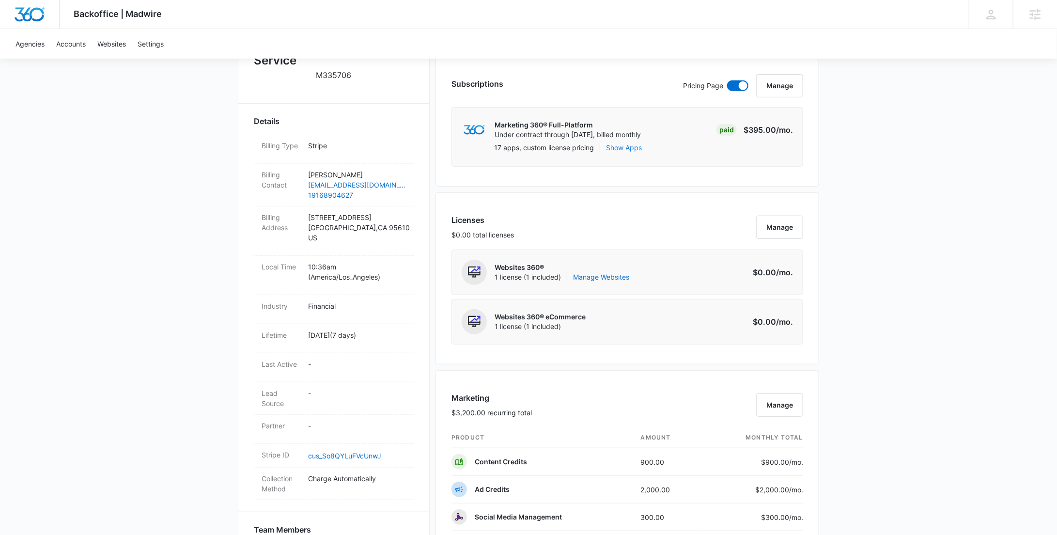
click at [633, 146] on button "Show Apps" at bounding box center [624, 147] width 36 height 10
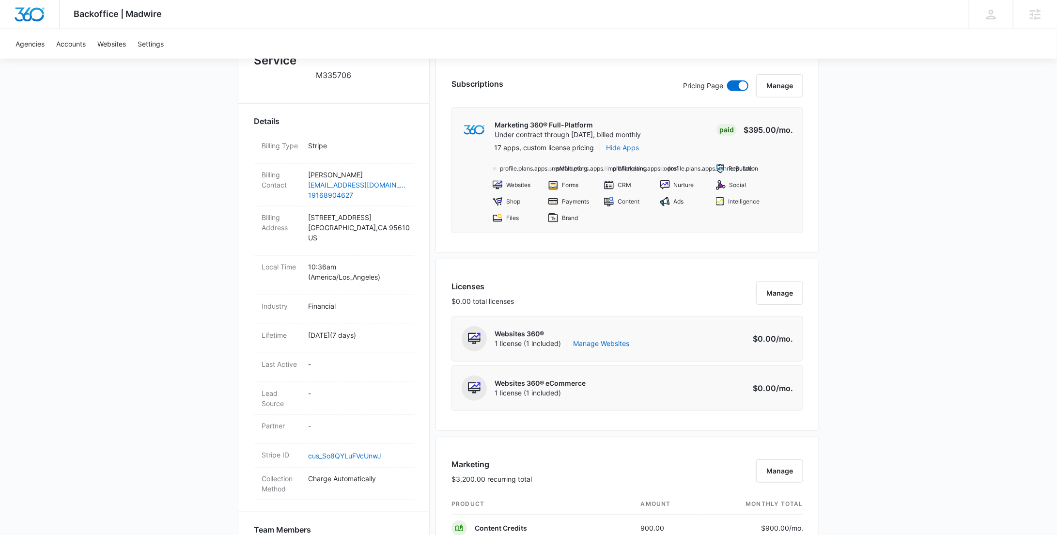
click at [629, 143] on button "Hide Apps" at bounding box center [622, 147] width 33 height 10
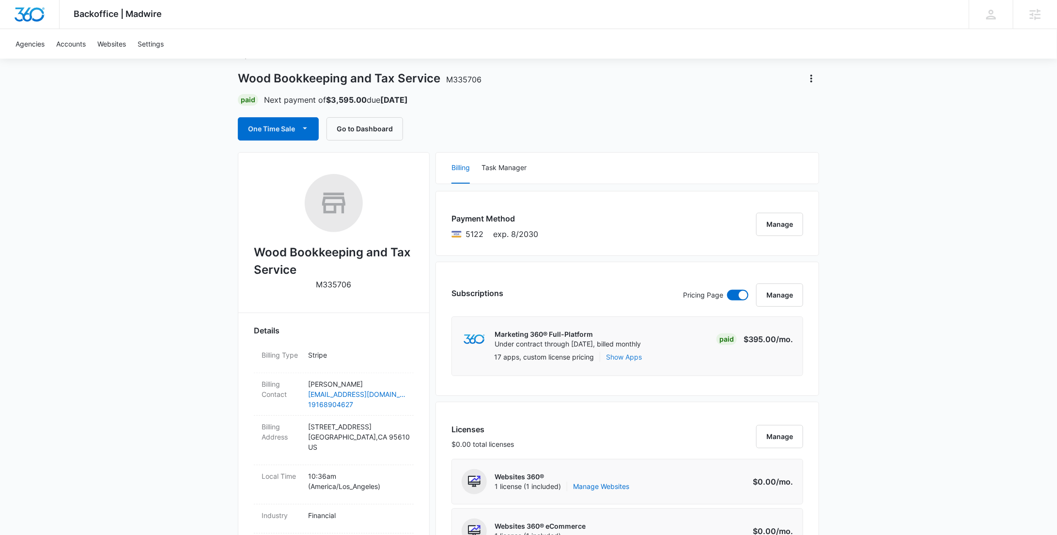
scroll to position [0, 0]
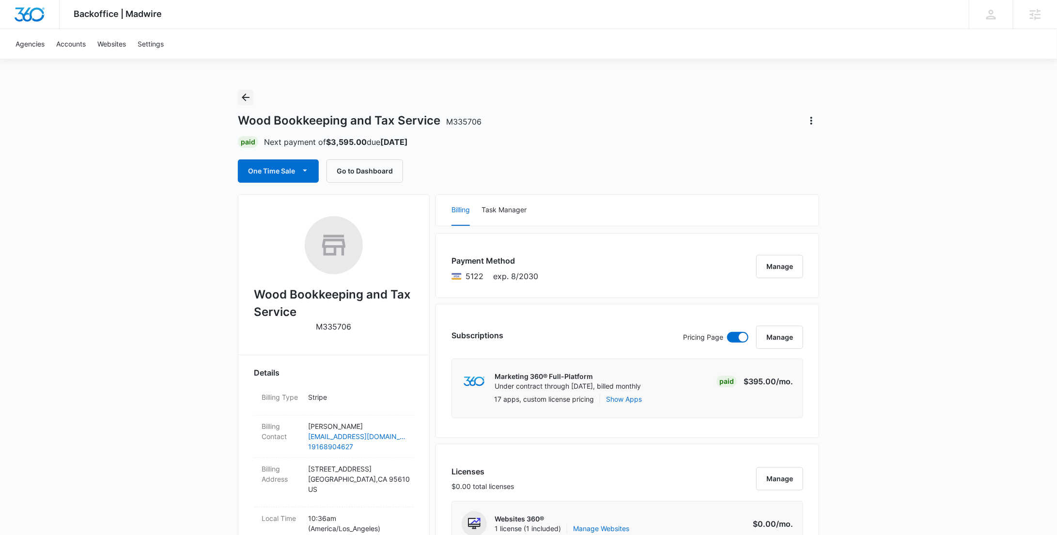
click at [242, 95] on icon "Back" at bounding box center [246, 98] width 12 height 12
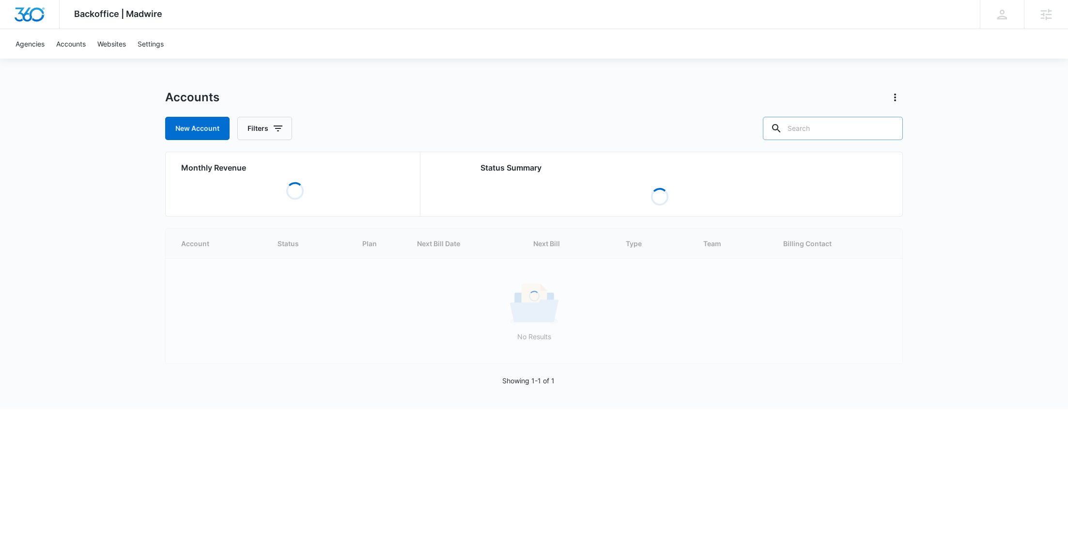
click at [832, 127] on input "text" at bounding box center [833, 128] width 140 height 23
paste input "M37911"
type input "M37911"
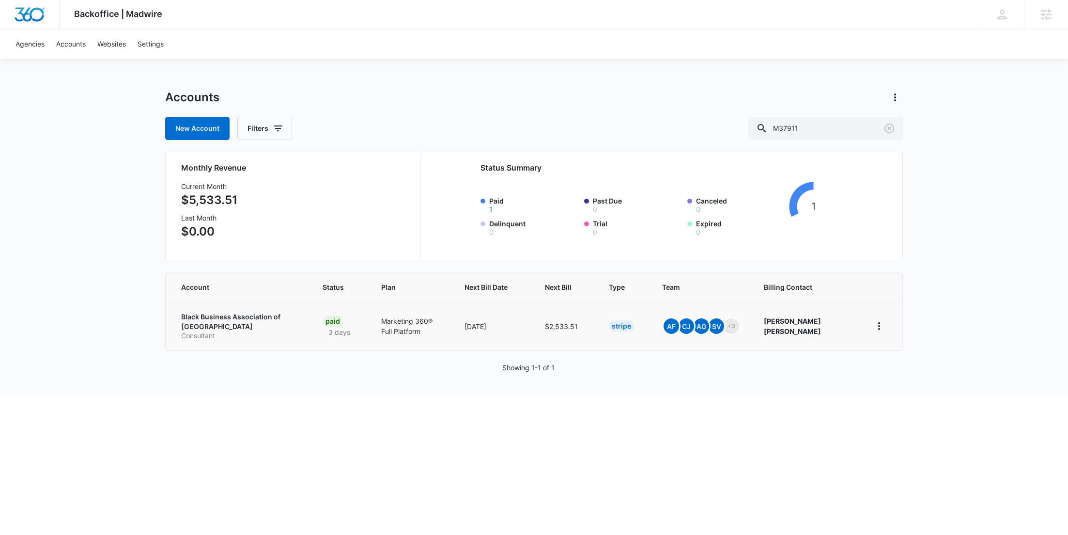
click at [223, 313] on p "Black Business Association of Memphis" at bounding box center [240, 321] width 118 height 19
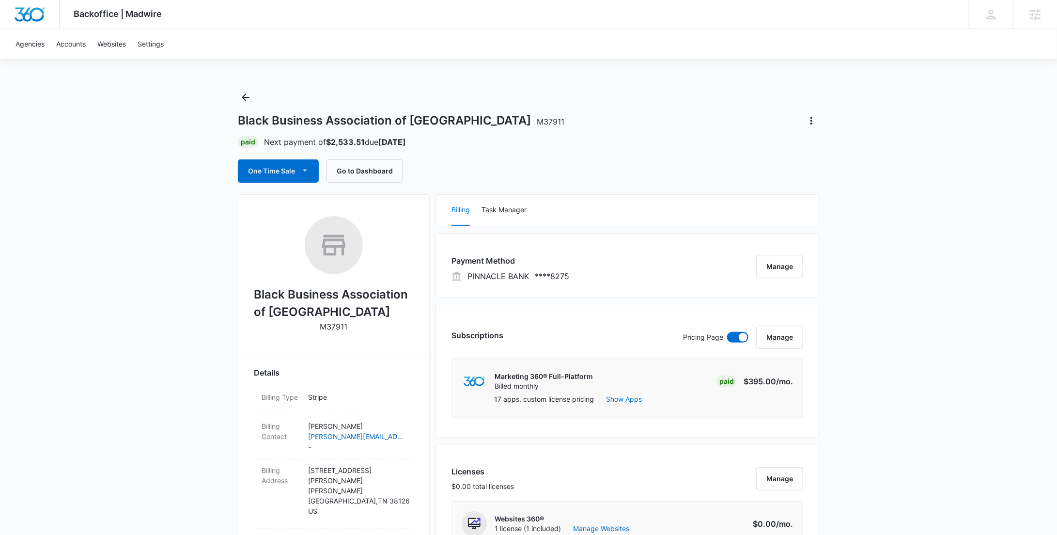
scroll to position [640, 0]
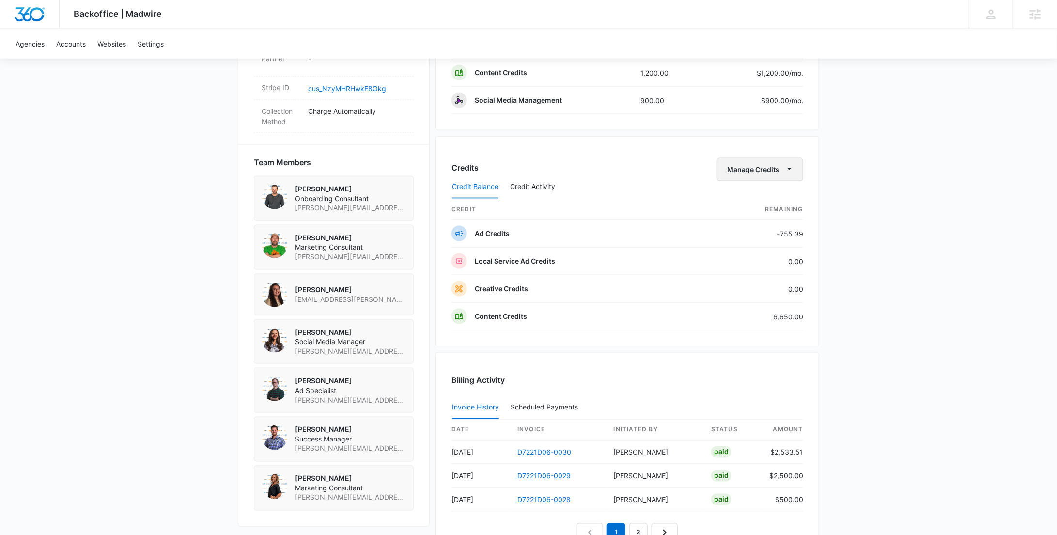
click at [771, 167] on button "Manage Credits" at bounding box center [760, 169] width 86 height 23
click at [767, 224] on div "Transfer Credits" at bounding box center [775, 227] width 91 height 7
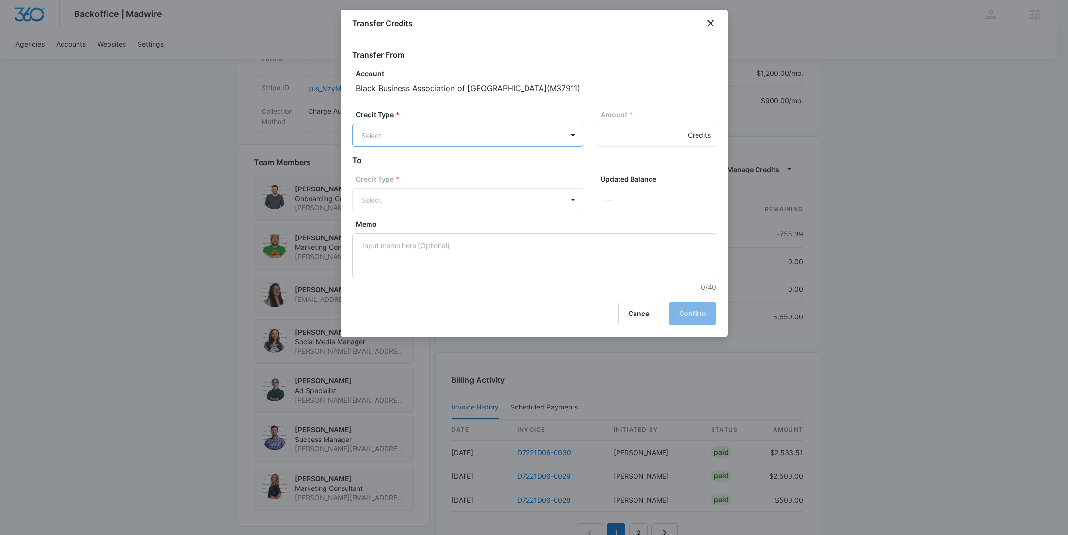
click at [510, 140] on body "Backoffice | Madwire Apps Settings RY Rochelle Young rochelle.young@madwire.com…" at bounding box center [534, 26] width 1068 height 1333
click at [477, 244] on p "Content Credits (6650.00 Credits)" at bounding box center [441, 241] width 109 height 10
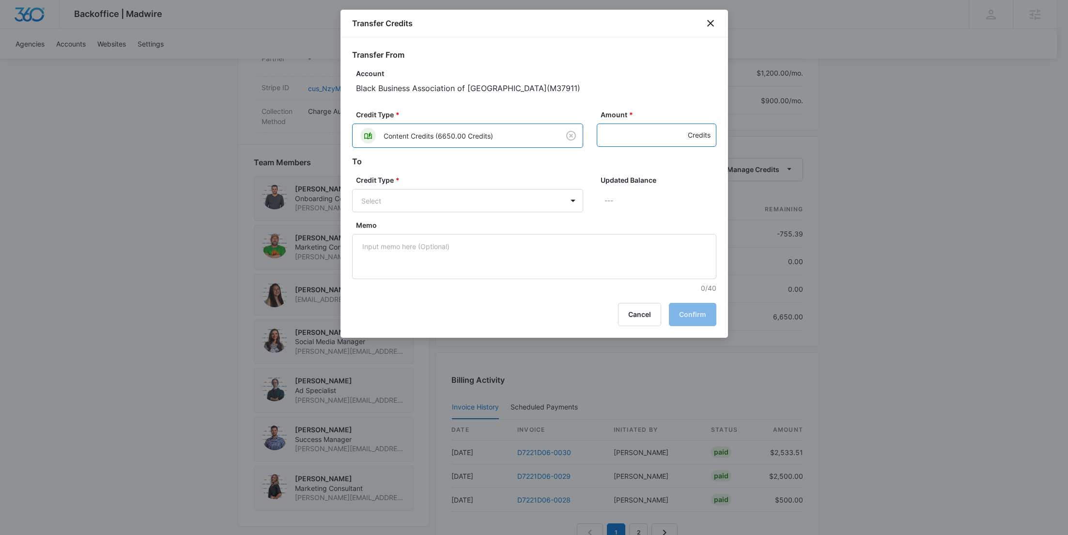
click at [635, 146] on input "Amount *" at bounding box center [657, 134] width 120 height 23
type input "2000"
click at [455, 210] on body "Backoffice | Madwire Apps Settings RY Rochelle Young rochelle.young@madwire.com…" at bounding box center [534, 26] width 1068 height 1333
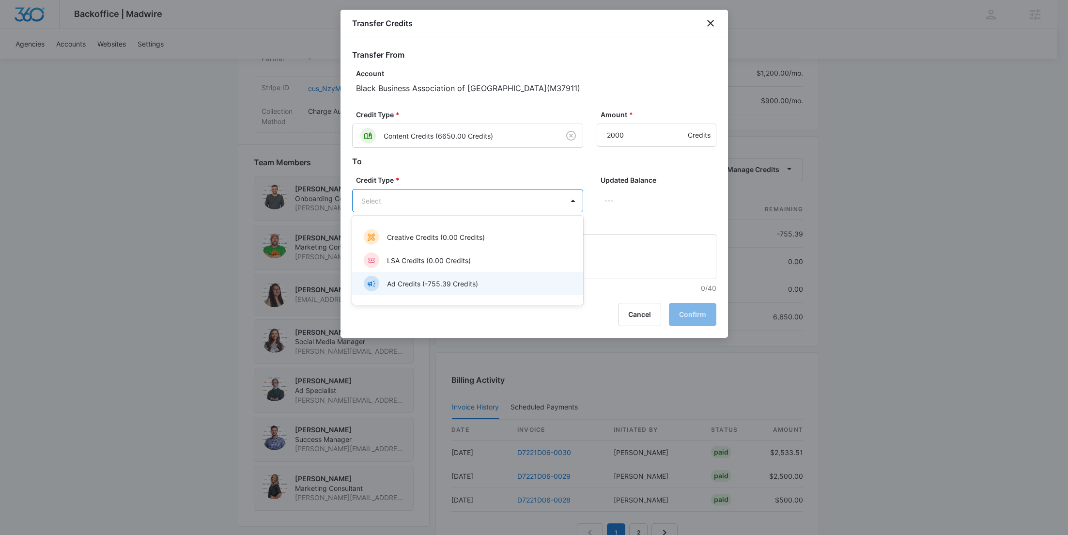
click at [433, 281] on p "Ad Credits (-755.39 Credits)" at bounding box center [432, 283] width 91 height 10
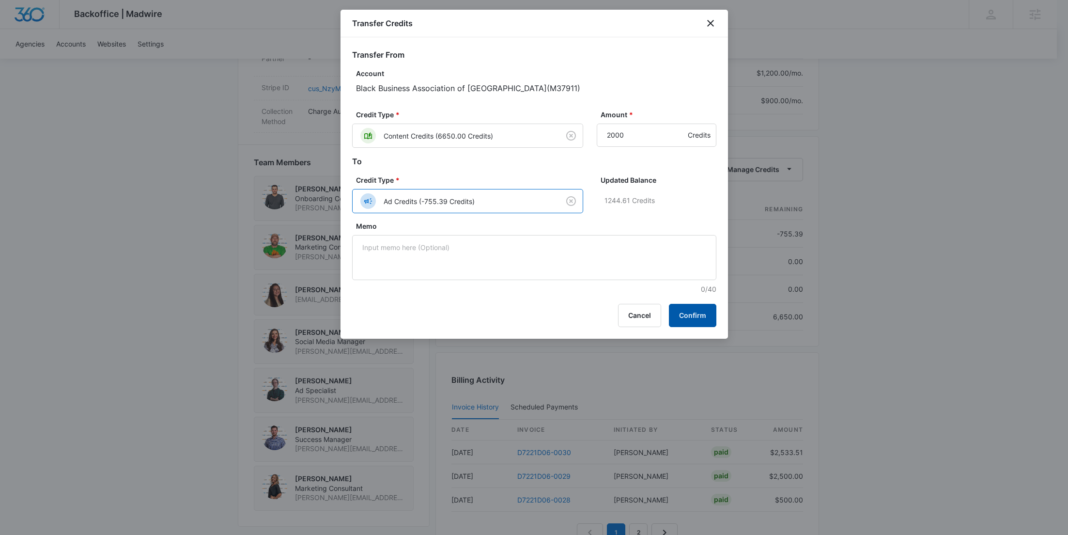
click at [694, 318] on button "Confirm" at bounding box center [692, 315] width 47 height 23
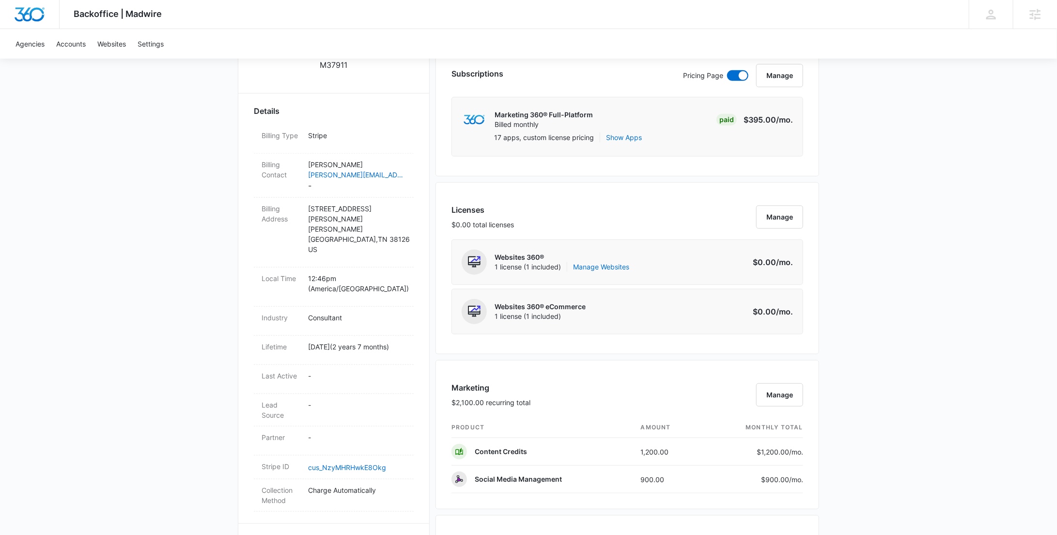
scroll to position [0, 0]
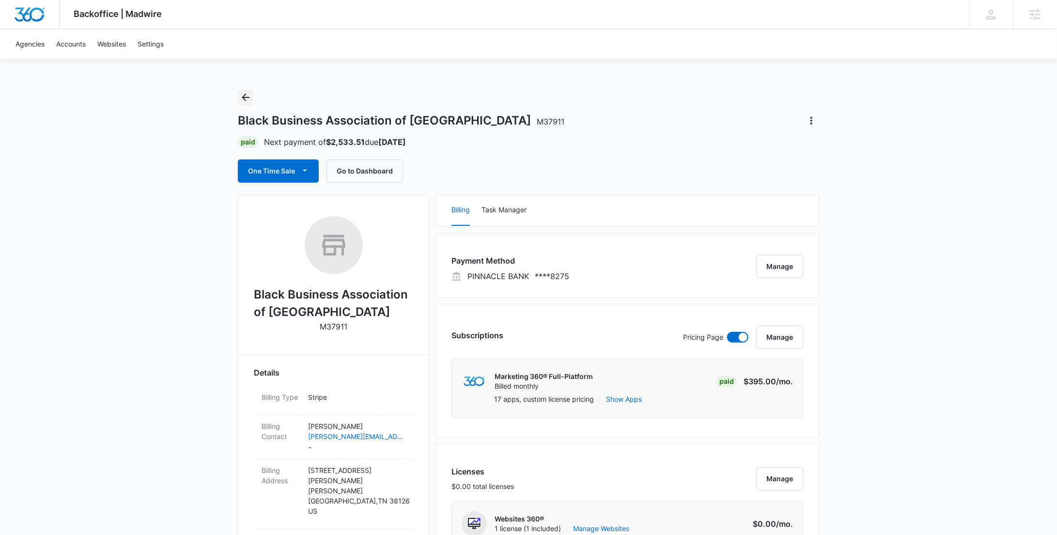
click at [249, 93] on icon "Back" at bounding box center [246, 98] width 12 height 12
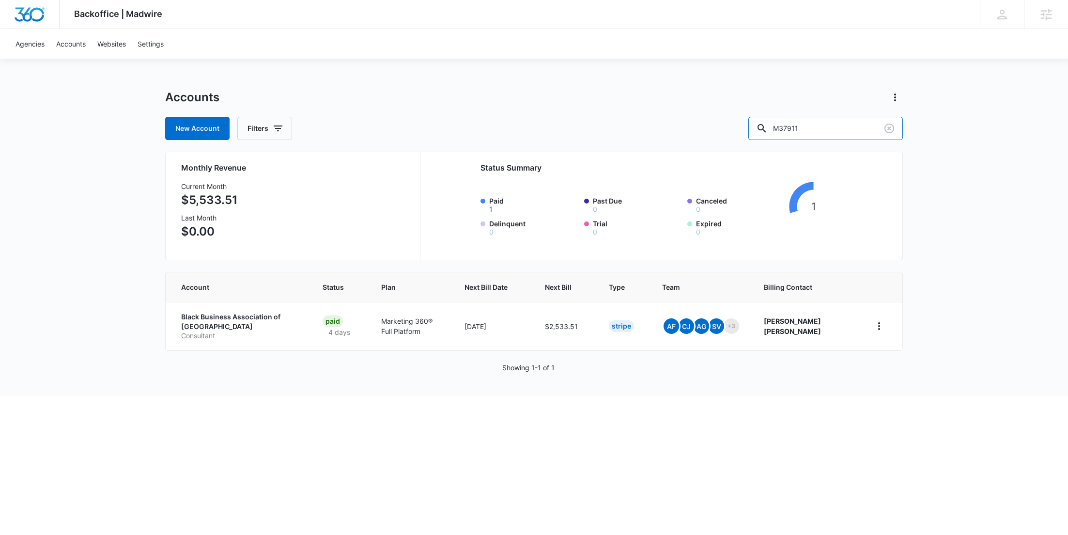
drag, startPoint x: 849, startPoint y: 126, endPoint x: 773, endPoint y: 128, distance: 75.6
click at [774, 128] on div "New Account Filters M37911" at bounding box center [534, 128] width 738 height 23
paste input "8147"
type input "M8147"
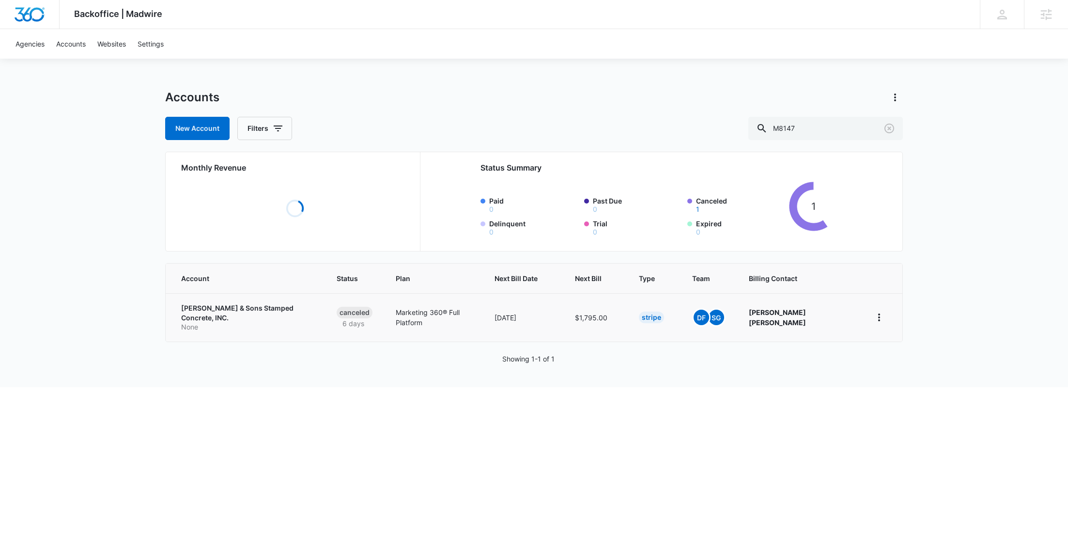
click at [216, 322] on p "None" at bounding box center [247, 327] width 132 height 10
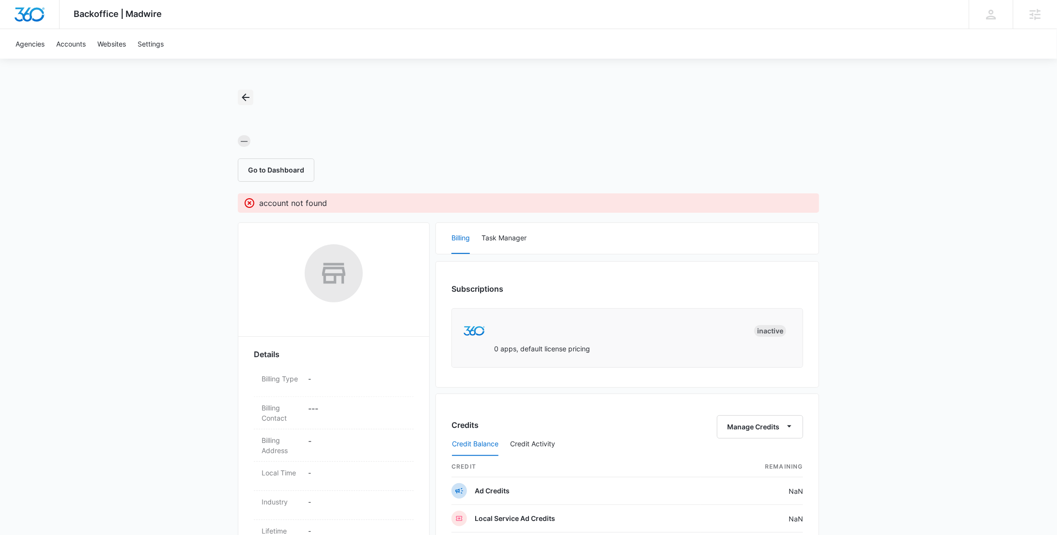
click at [249, 94] on icon "Back" at bounding box center [246, 98] width 12 height 12
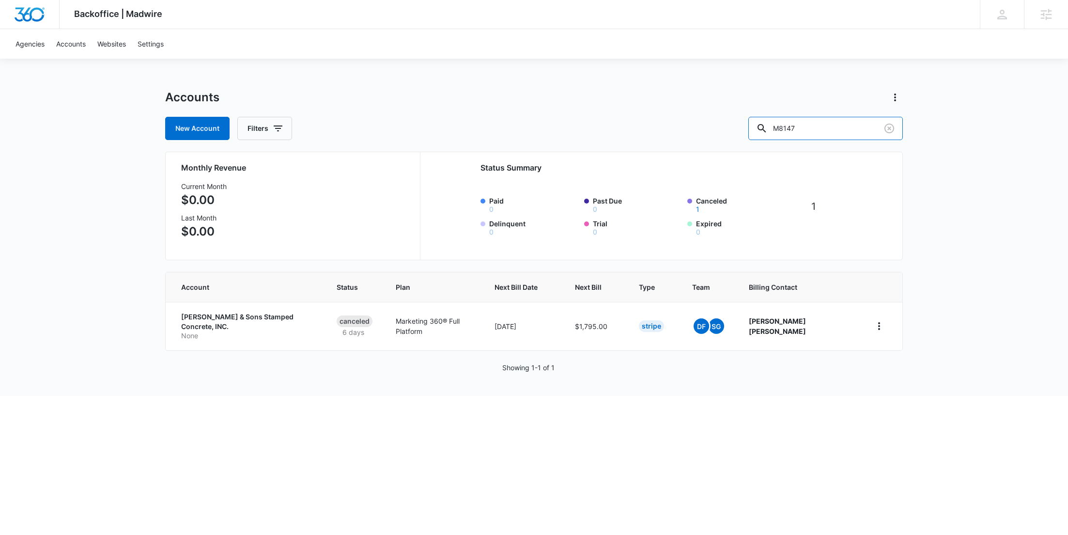
drag, startPoint x: 832, startPoint y: 133, endPoint x: 756, endPoint y: 133, distance: 75.5
click at [757, 133] on div "New Account Filters M8147" at bounding box center [534, 128] width 738 height 23
paste input "335861"
type input "M335861"
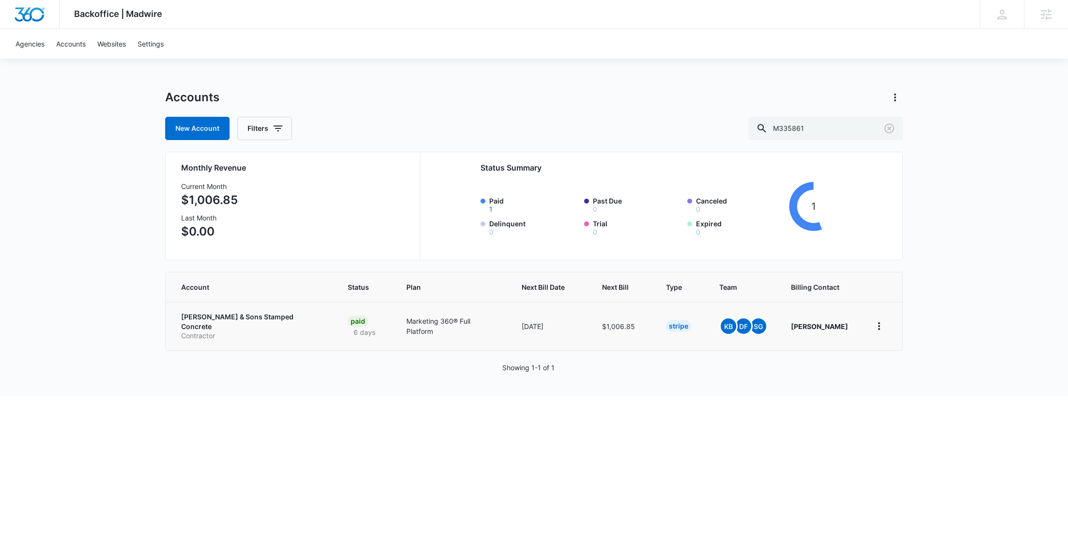
click at [221, 331] on p "Contractor" at bounding box center [252, 336] width 143 height 10
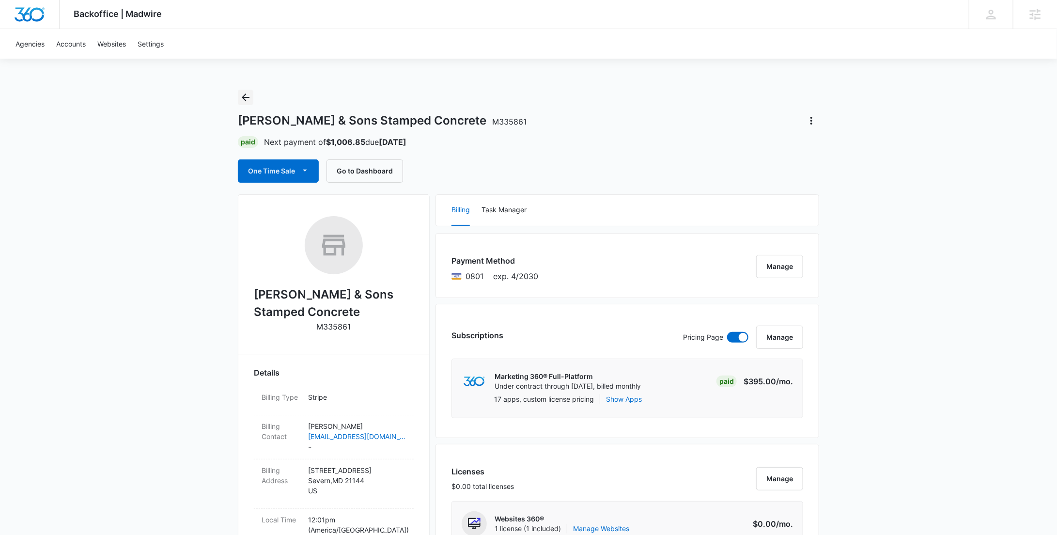
click at [241, 104] on button "Back" at bounding box center [245, 97] width 15 height 15
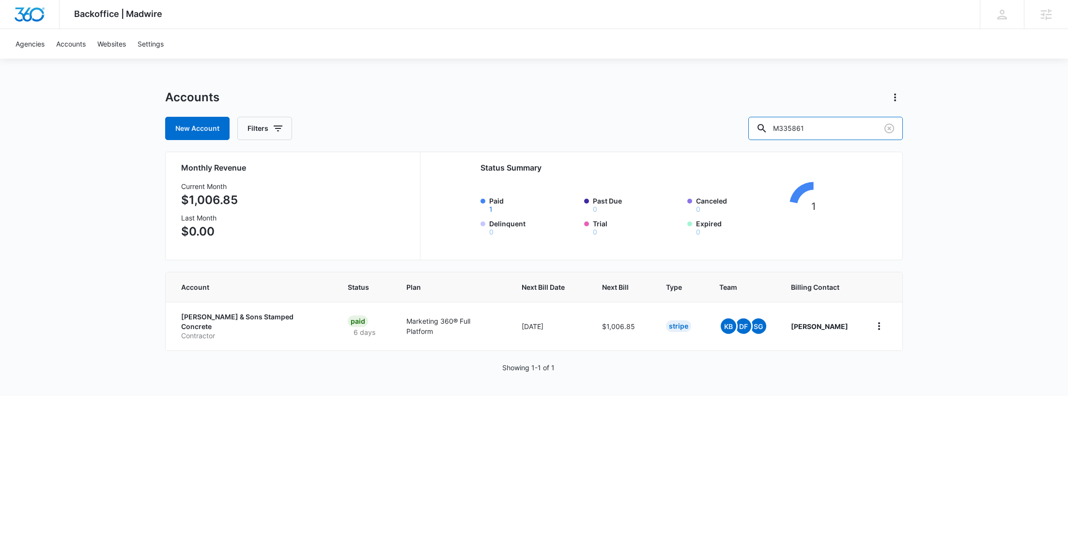
drag, startPoint x: 784, startPoint y: 127, endPoint x: 698, endPoint y: 115, distance: 87.1
click at [726, 125] on div "New Account Filters M335861" at bounding box center [534, 128] width 738 height 23
paste input "979"
type input "M335979"
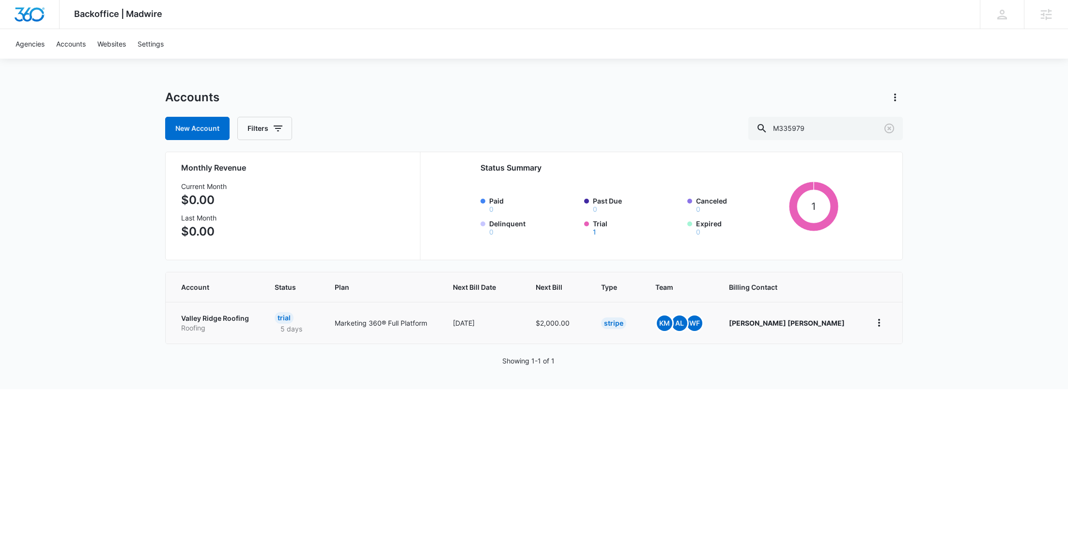
click at [225, 316] on p "Valley Ridge Roofing" at bounding box center [216, 318] width 70 height 10
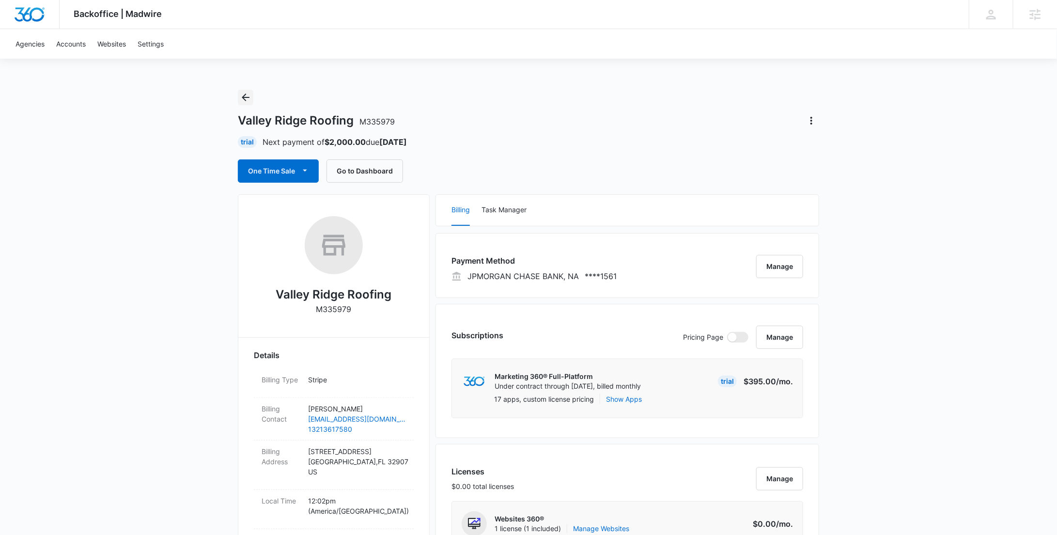
click at [242, 98] on icon "Back" at bounding box center [246, 98] width 12 height 12
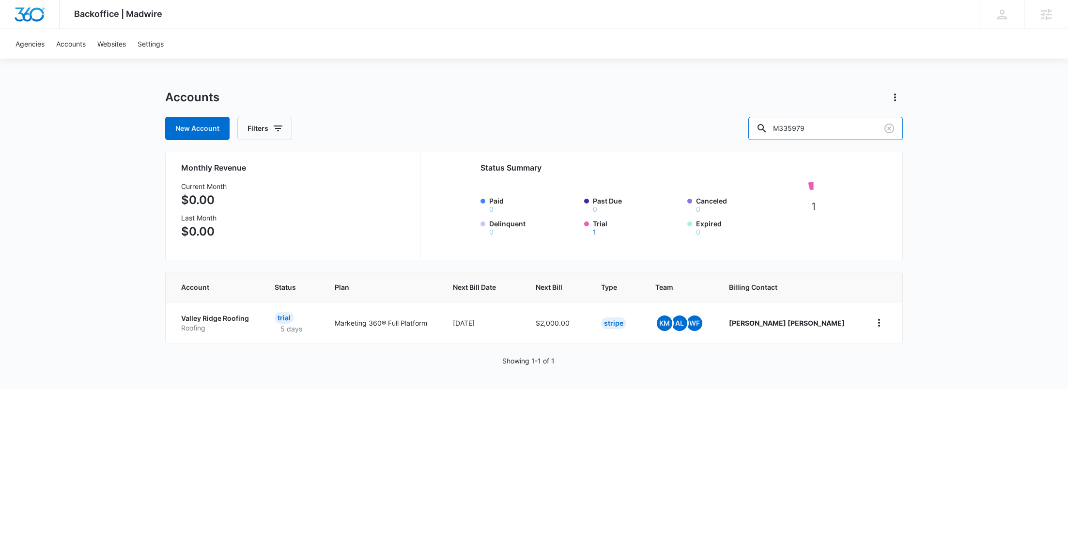
drag, startPoint x: 835, startPoint y: 122, endPoint x: 744, endPoint y: 127, distance: 91.2
click at [779, 126] on input "M335979" at bounding box center [825, 128] width 154 height 23
paste input "174842"
type input "M174842"
click at [207, 320] on p "Beaver Heating Air" at bounding box center [213, 318] width 65 height 10
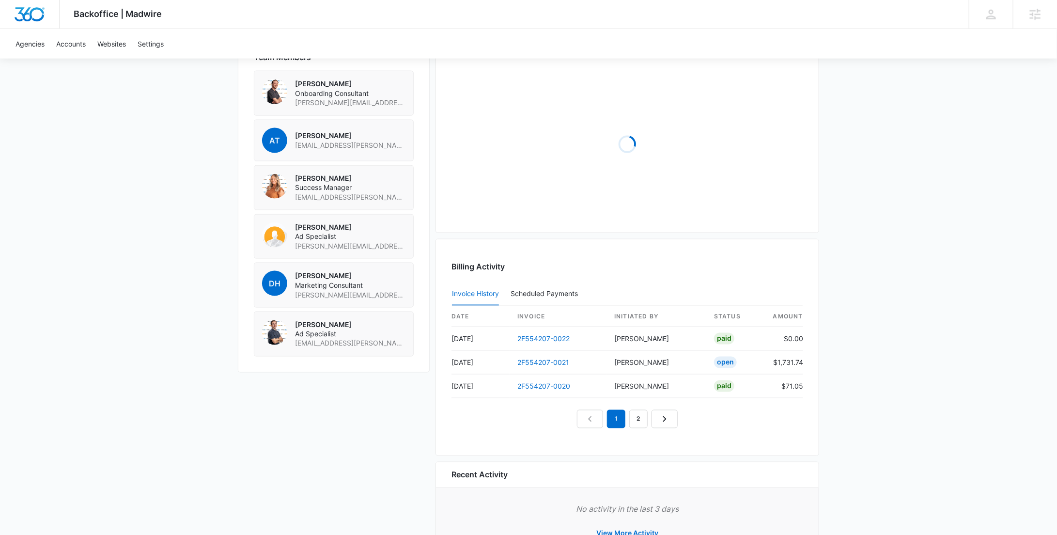
scroll to position [767, 0]
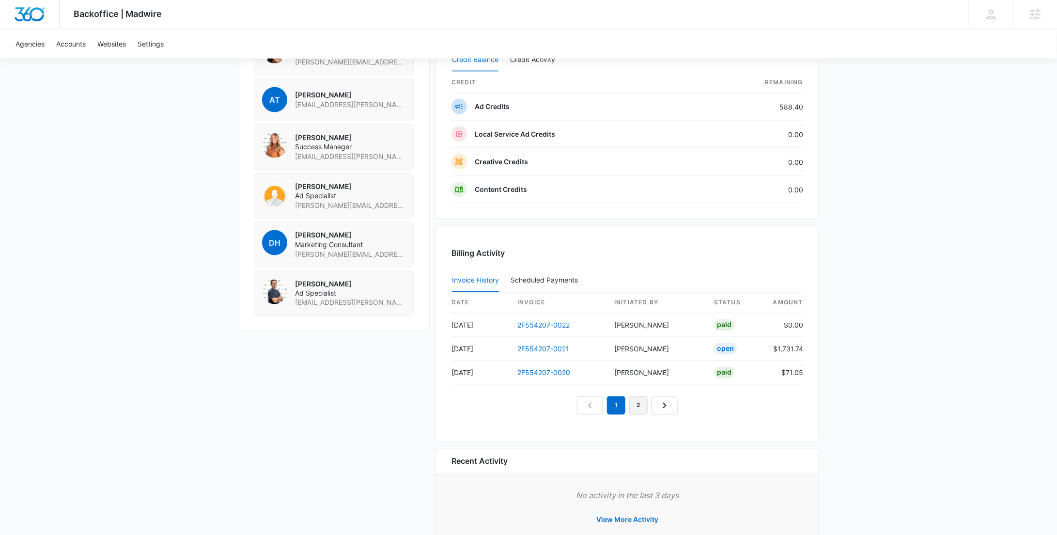
click at [638, 402] on link "2" at bounding box center [638, 405] width 18 height 18
click at [607, 403] on link "1" at bounding box center [605, 405] width 18 height 18
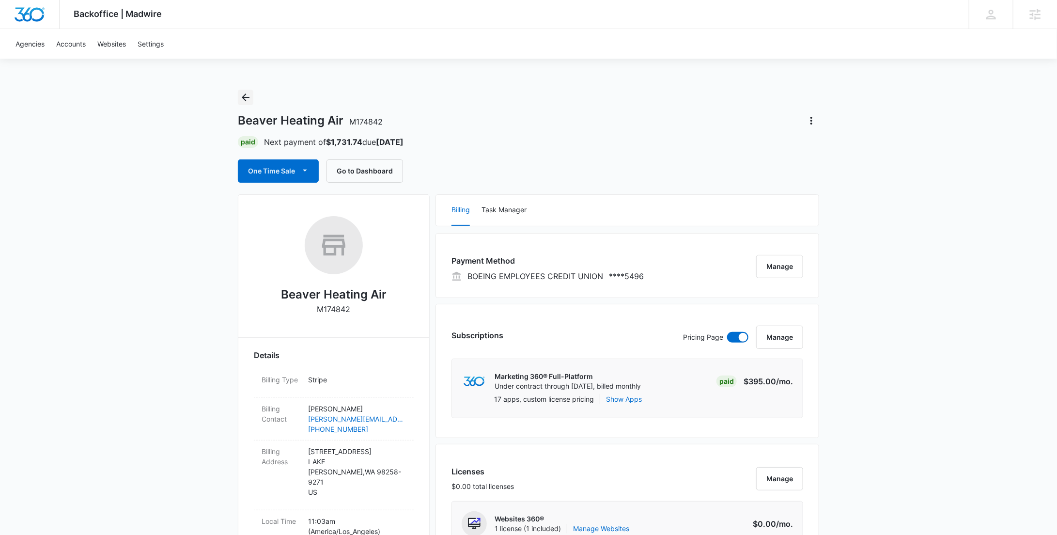
click at [248, 96] on icon "Back" at bounding box center [246, 98] width 12 height 12
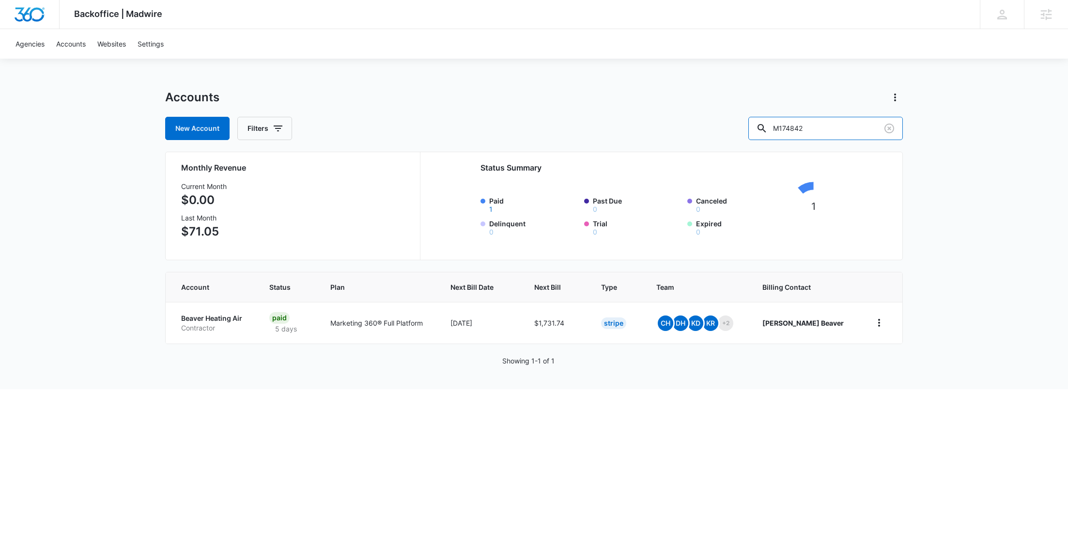
drag, startPoint x: 843, startPoint y: 130, endPoint x: 728, endPoint y: 129, distance: 114.8
click at [762, 129] on div "New Account Filters M174842" at bounding box center [534, 128] width 738 height 23
paste input "1883"
type input "M171883"
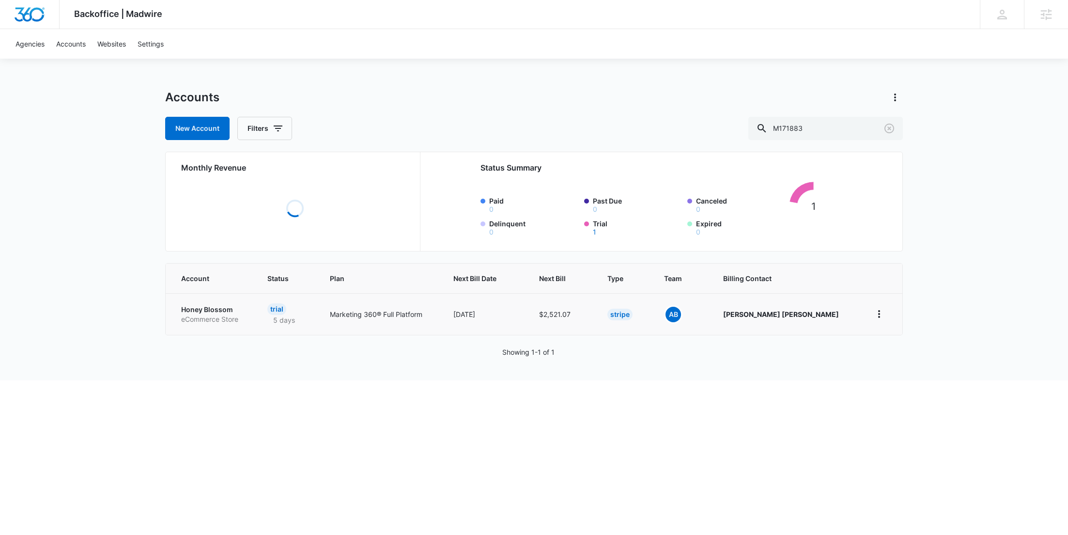
click at [224, 311] on p "Honey Blossom" at bounding box center [212, 310] width 63 height 10
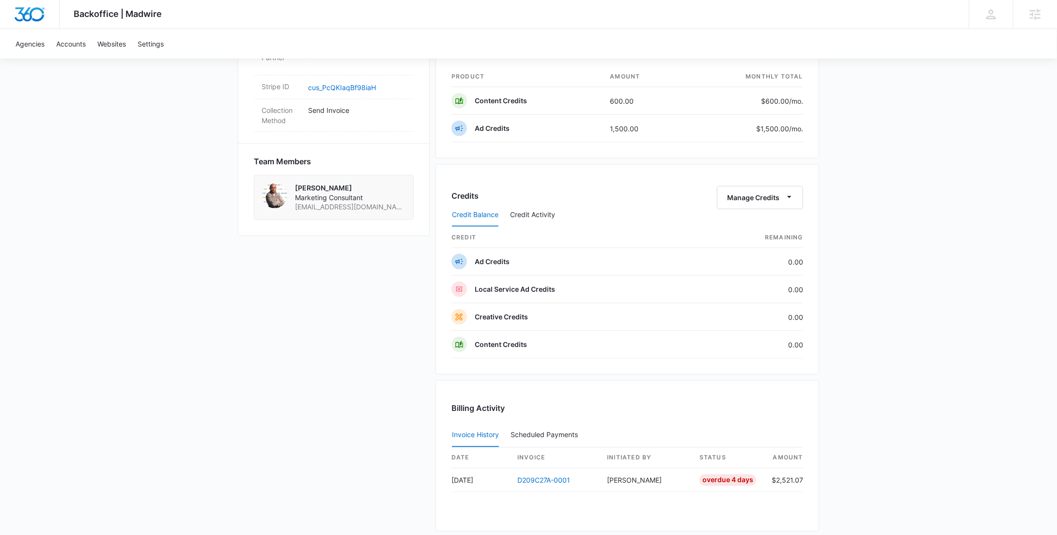
scroll to position [596, 0]
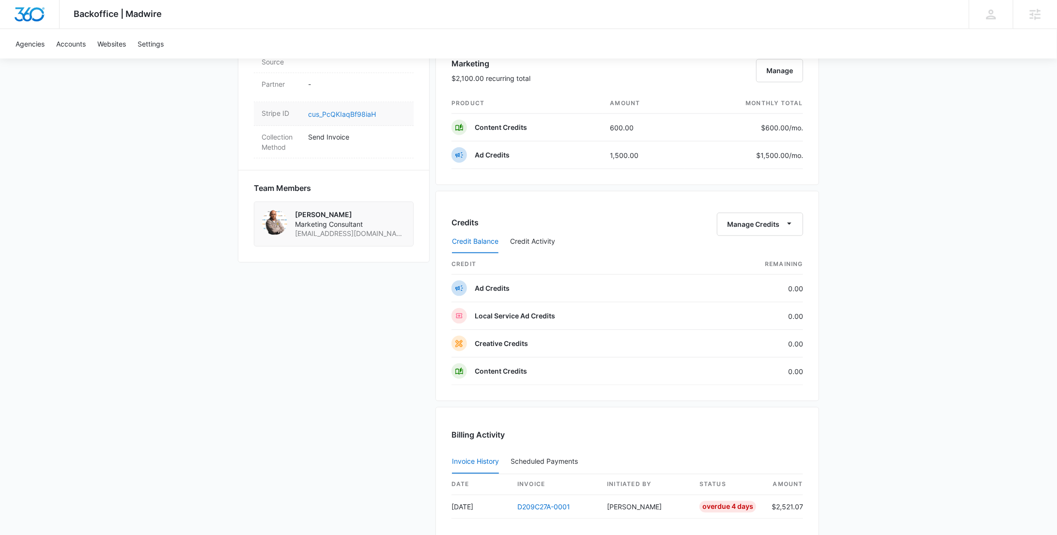
click at [350, 110] on link "cus_PcQKIaqBf98iaH" at bounding box center [342, 114] width 68 height 8
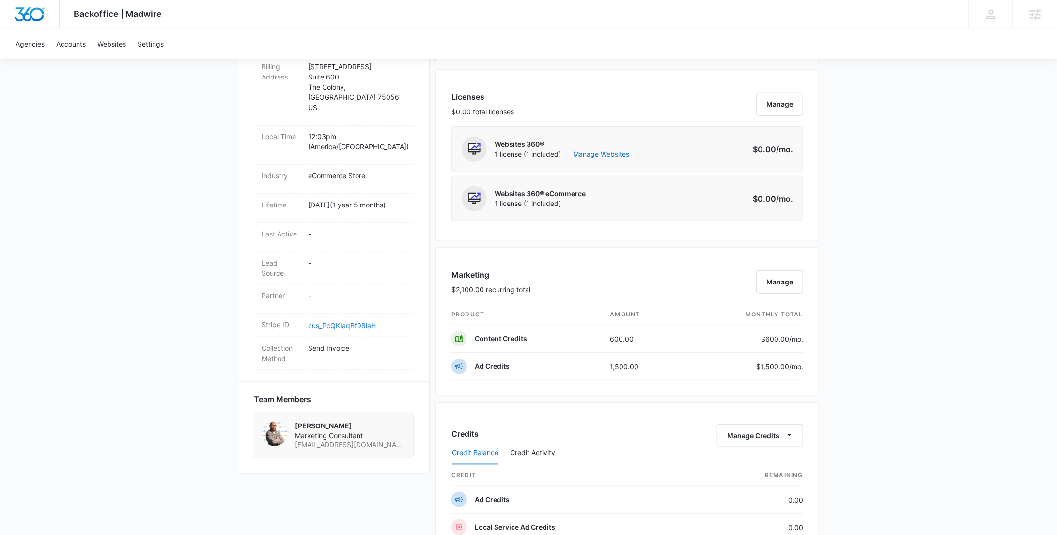
scroll to position [0, 0]
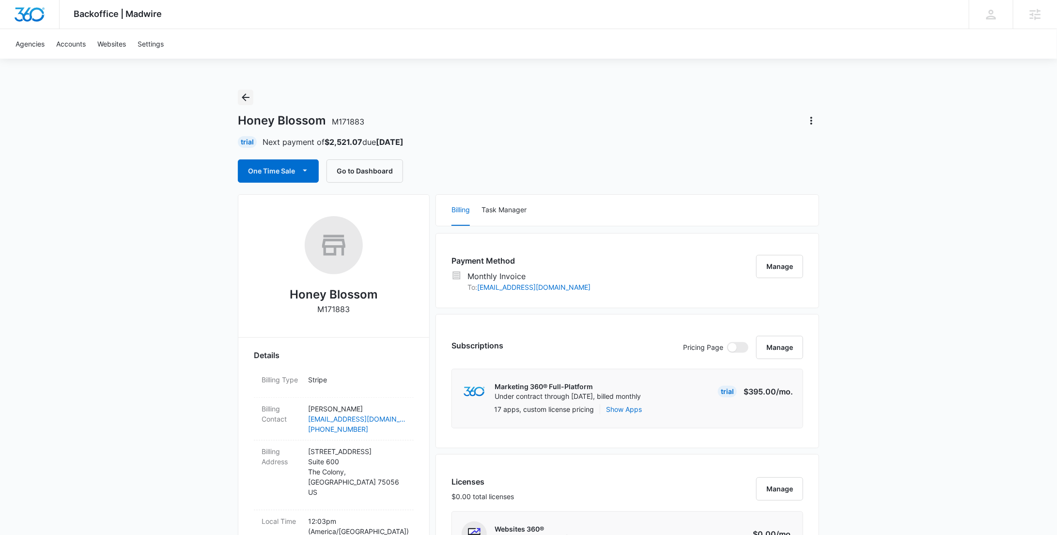
click at [253, 95] on button "Back" at bounding box center [245, 97] width 15 height 15
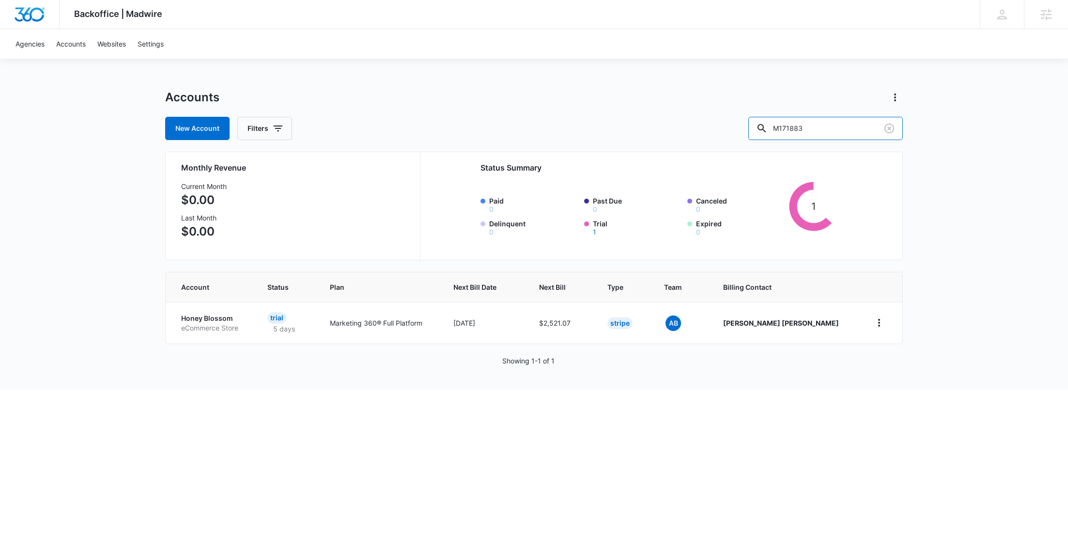
drag, startPoint x: 832, startPoint y: 135, endPoint x: 751, endPoint y: 134, distance: 80.9
click at [768, 135] on div "New Account Filters M171883" at bounding box center [534, 128] width 738 height 23
paste input "335442"
type input "M335442"
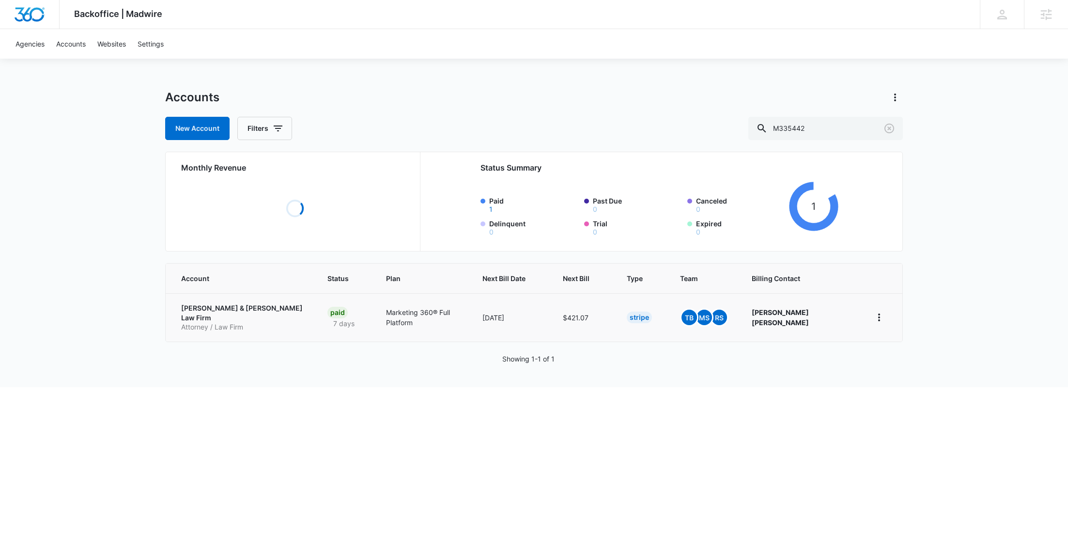
click at [215, 310] on p "Potts & Wallace Law Firm" at bounding box center [242, 312] width 123 height 19
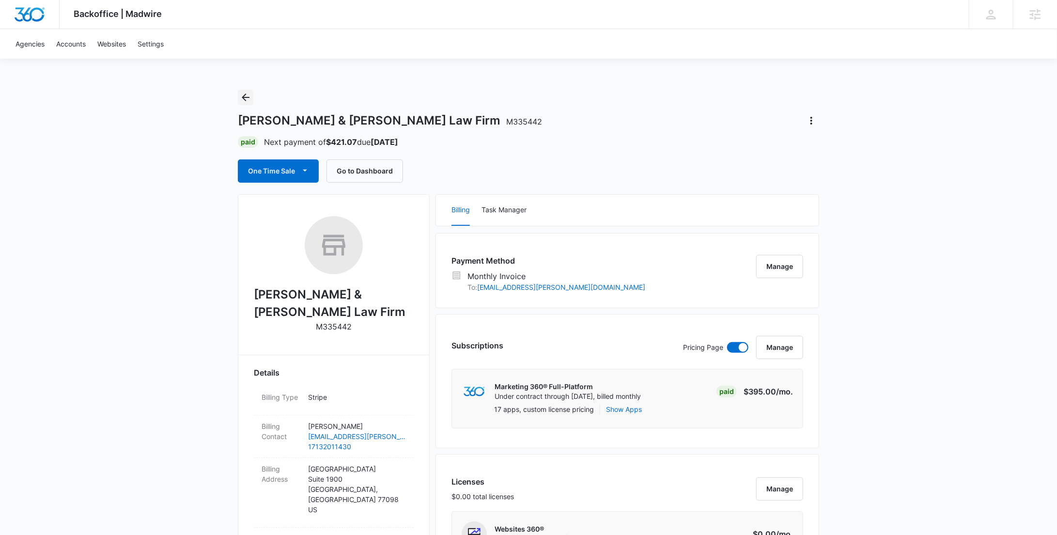
click at [242, 92] on icon "Back" at bounding box center [246, 98] width 12 height 12
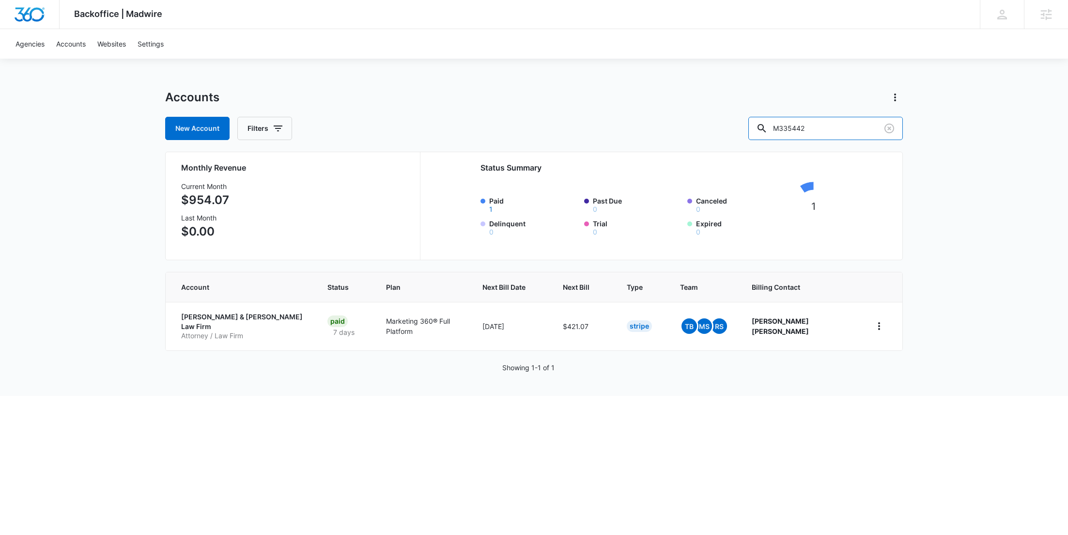
drag, startPoint x: 751, startPoint y: 131, endPoint x: 723, endPoint y: 127, distance: 28.4
click at [744, 130] on div "New Account Filters M335442" at bounding box center [534, 128] width 738 height 23
paste input "501"
type input "M335501"
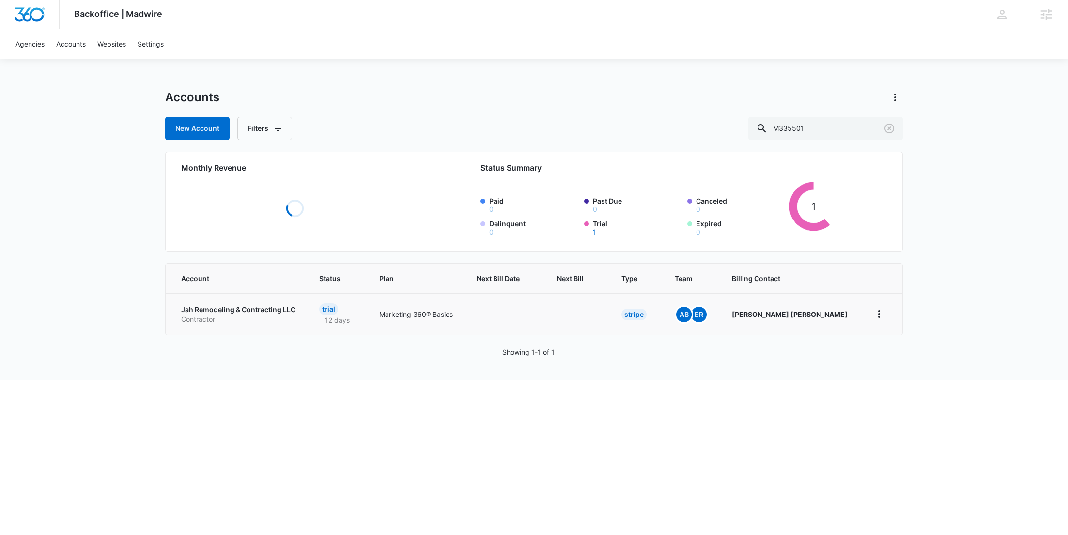
click at [210, 313] on p "Jah Remodeling & Contracting LLC" at bounding box center [238, 310] width 115 height 10
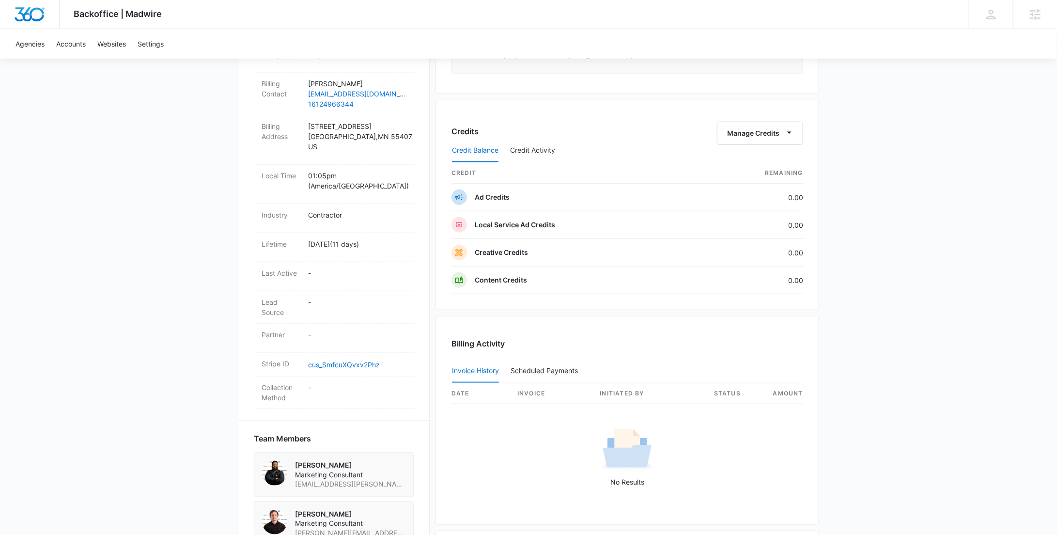
scroll to position [453, 0]
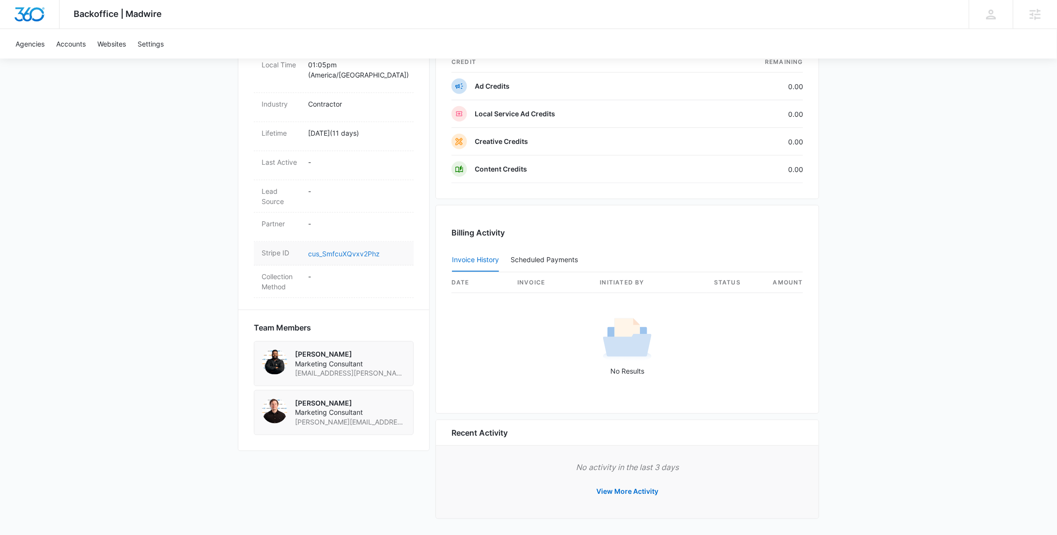
click at [338, 249] on link "cus_SmfcuXQvxv2Phz" at bounding box center [344, 253] width 72 height 8
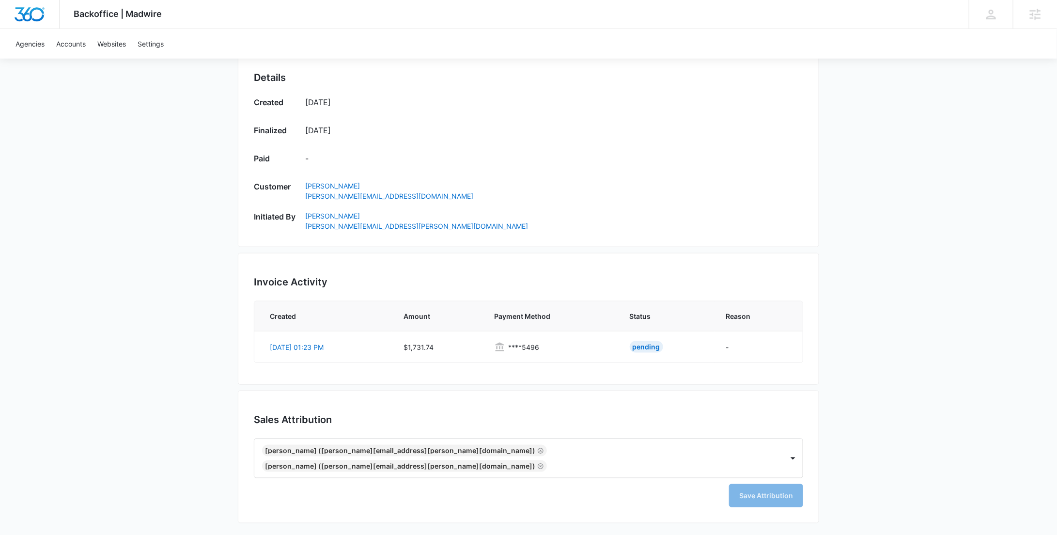
scroll to position [443, 0]
